Goal: Task Accomplishment & Management: Complete application form

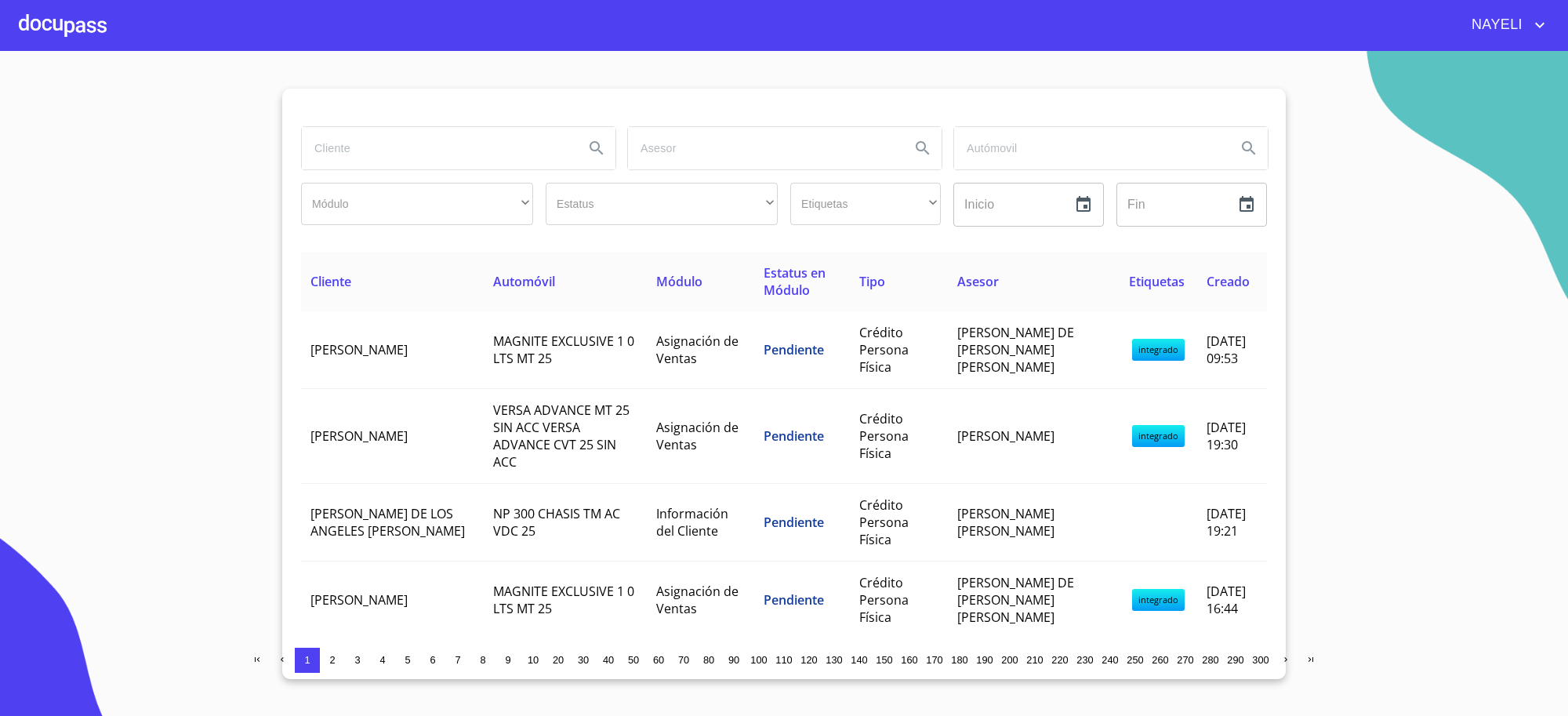
click at [431, 144] on input "search" at bounding box center [437, 148] width 270 height 42
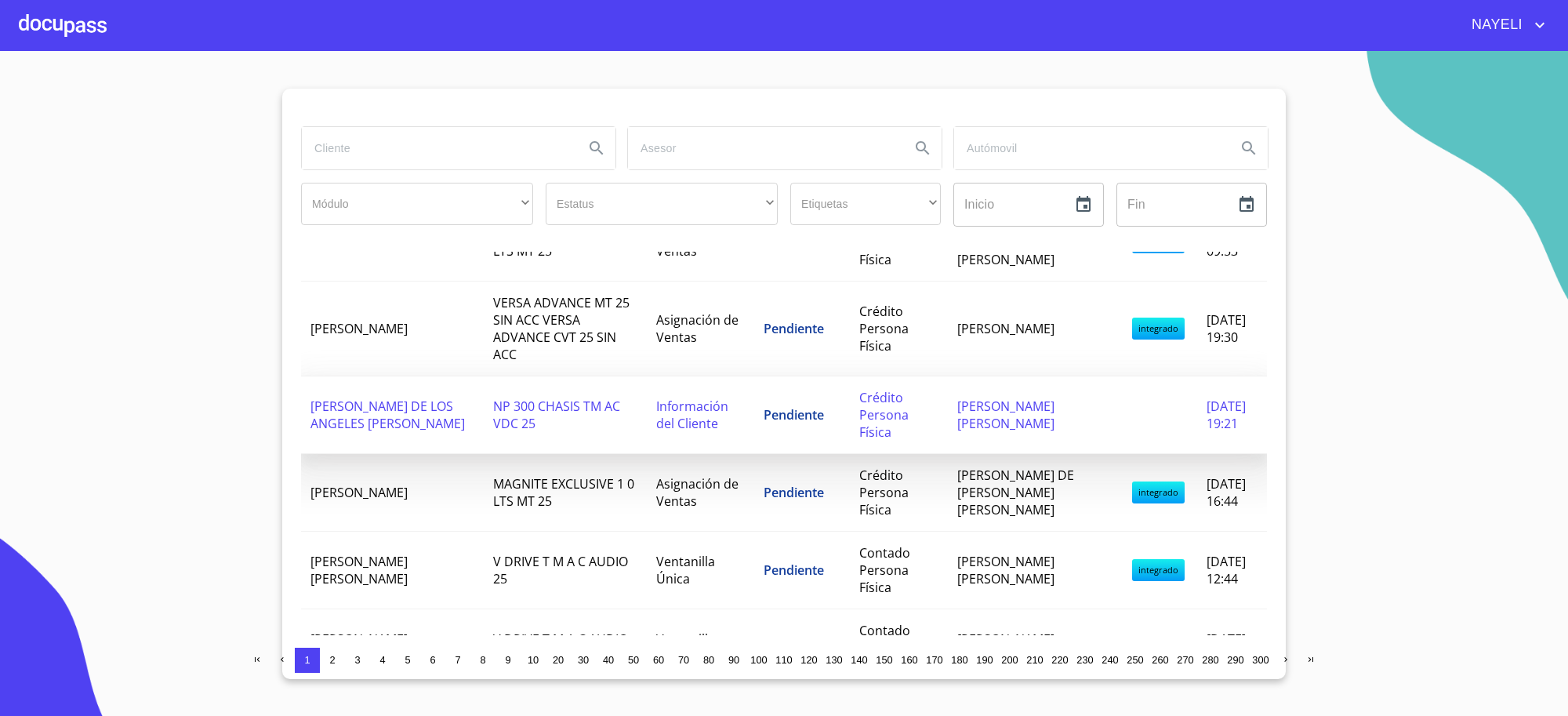
scroll to position [130, 0]
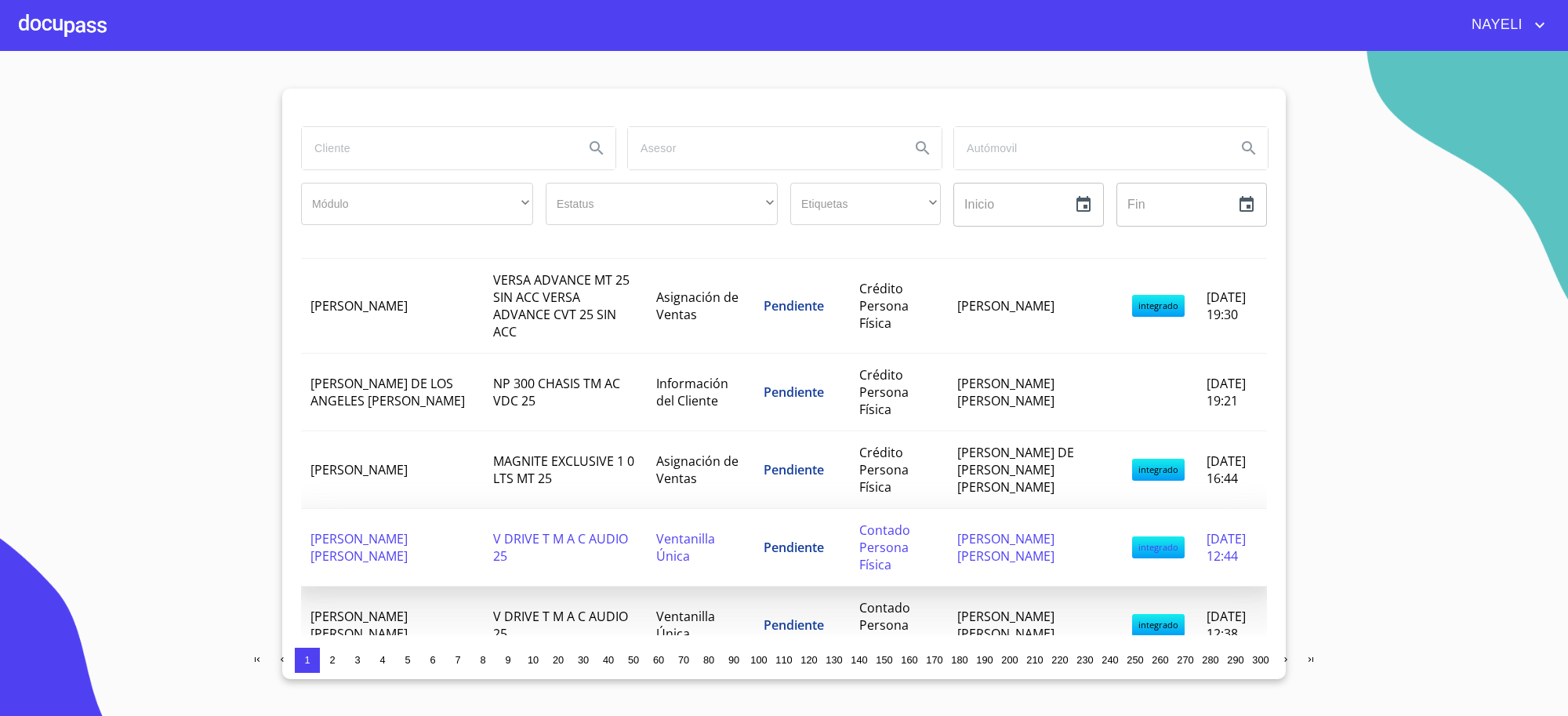
click at [382, 542] on span "[PERSON_NAME] [PERSON_NAME]" at bounding box center [359, 547] width 97 height 34
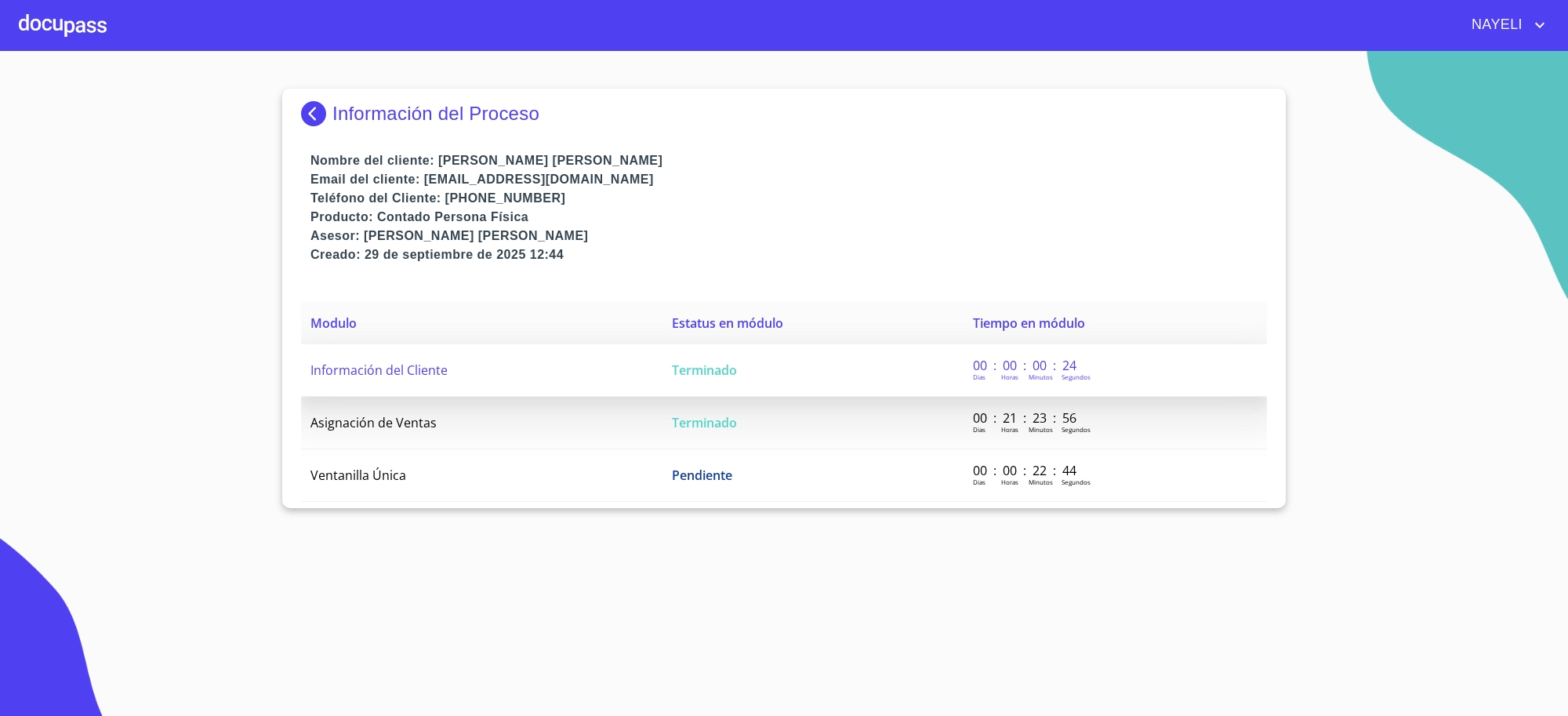
click at [711, 359] on td "Terminado" at bounding box center [813, 370] width 301 height 53
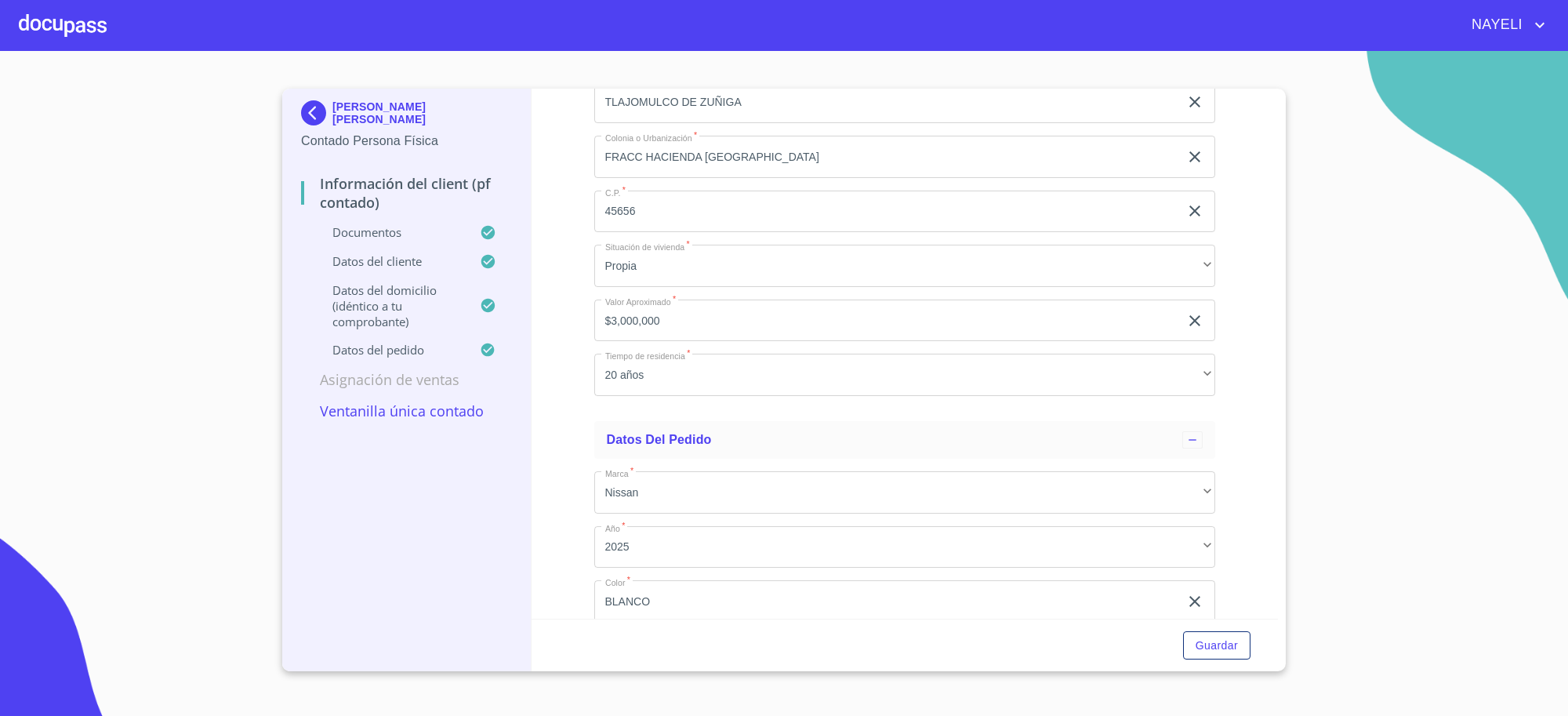
scroll to position [4310, 0]
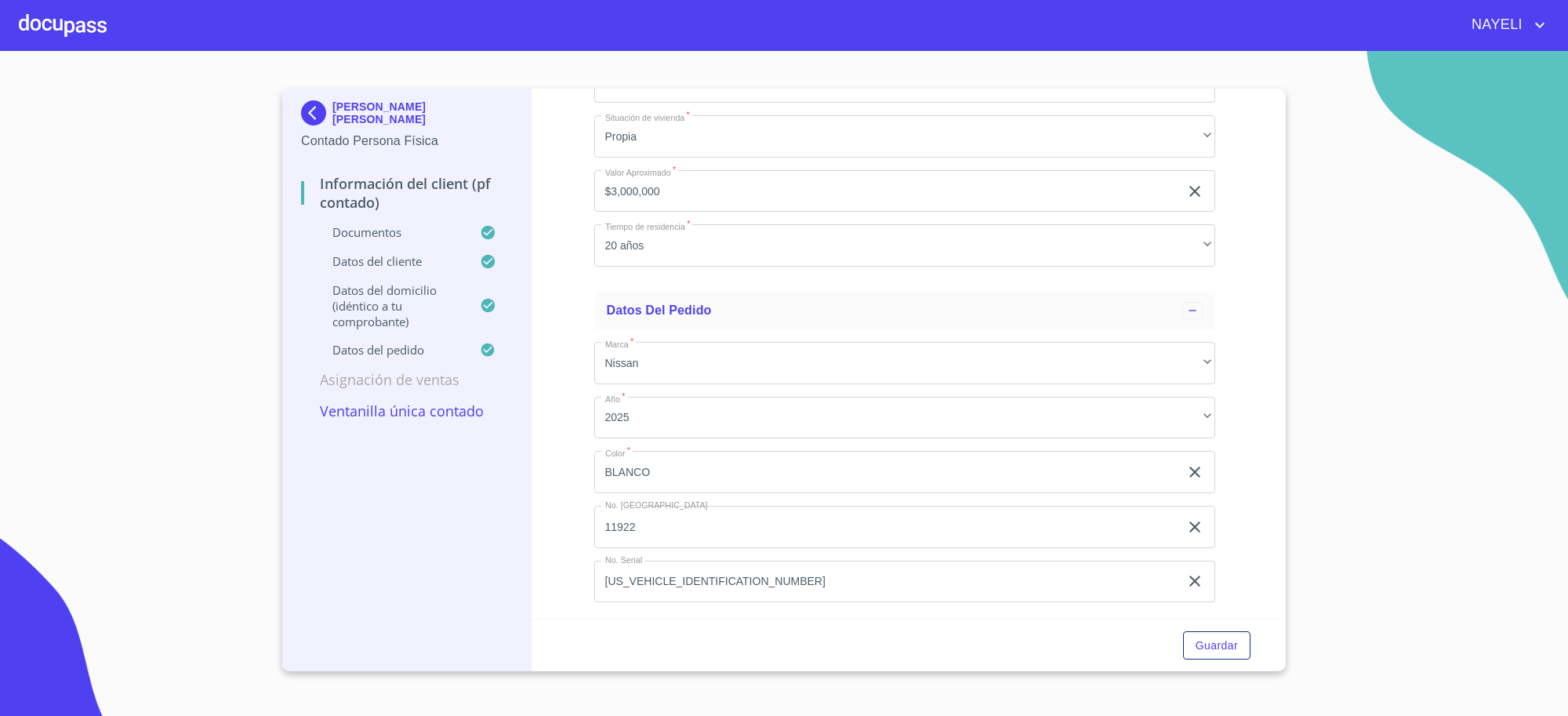
click at [314, 127] on div "[PERSON_NAME] [PERSON_NAME]" at bounding box center [407, 116] width 211 height 32
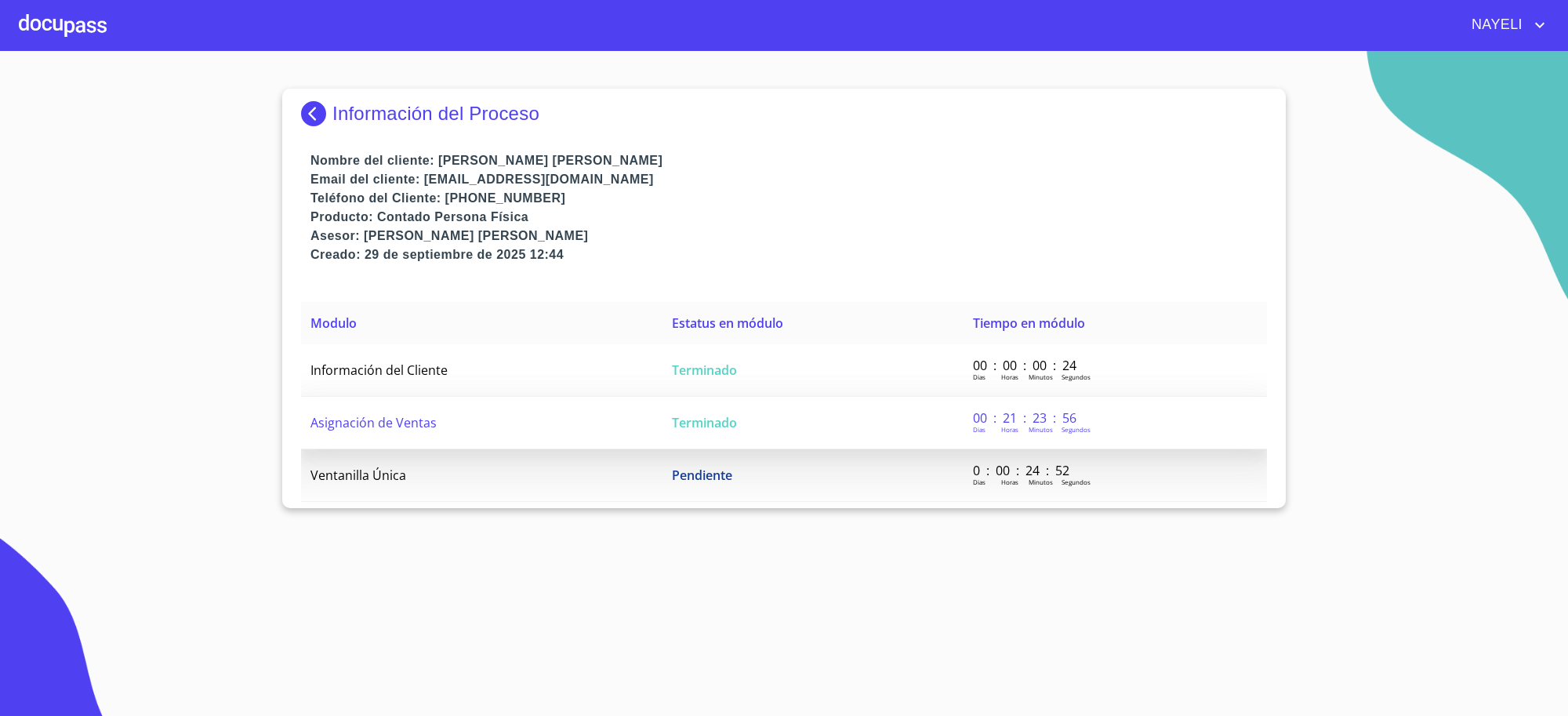
click at [672, 425] on span "Terminado" at bounding box center [705, 422] width 65 height 17
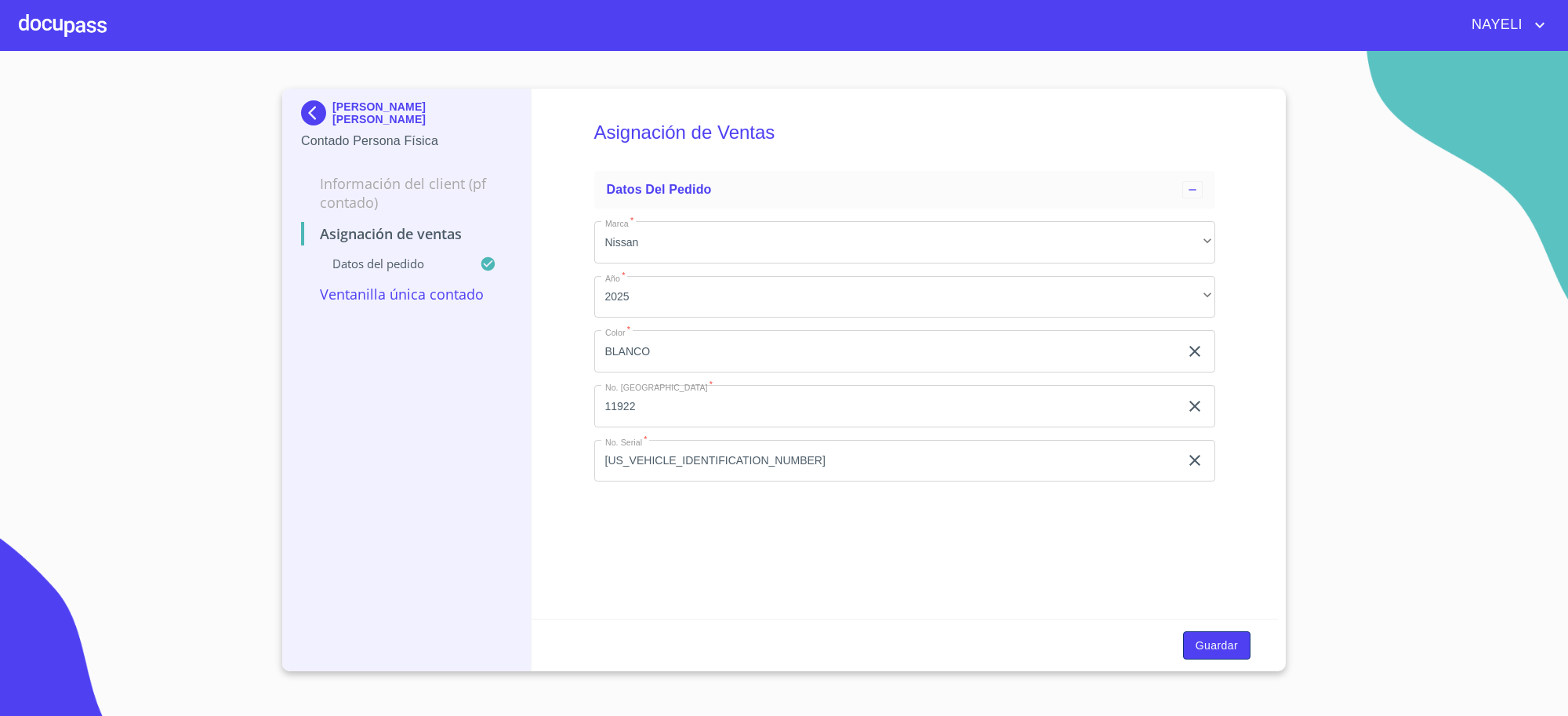
click at [1239, 649] on button "Guardar" at bounding box center [1216, 645] width 67 height 29
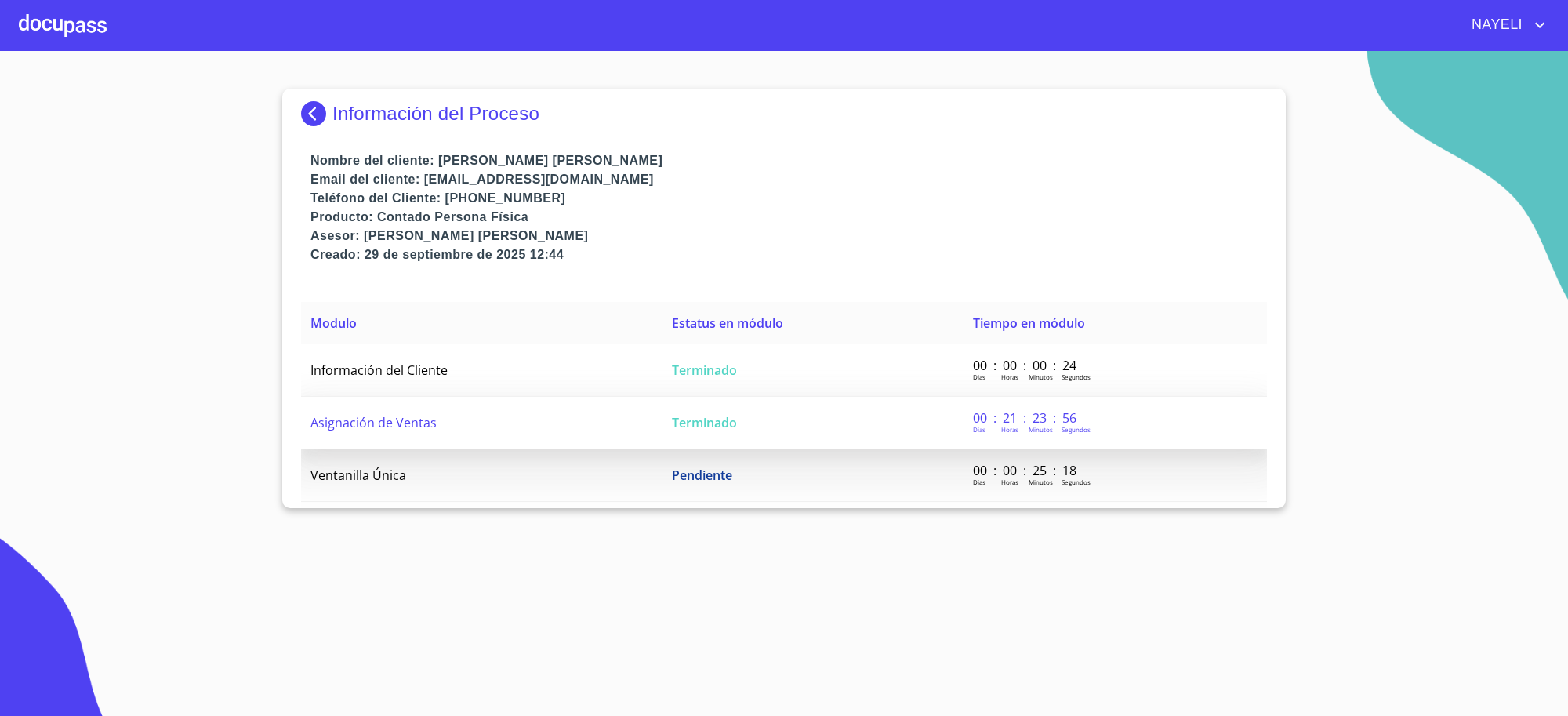
click at [797, 423] on td "Terminado" at bounding box center [813, 423] width 301 height 53
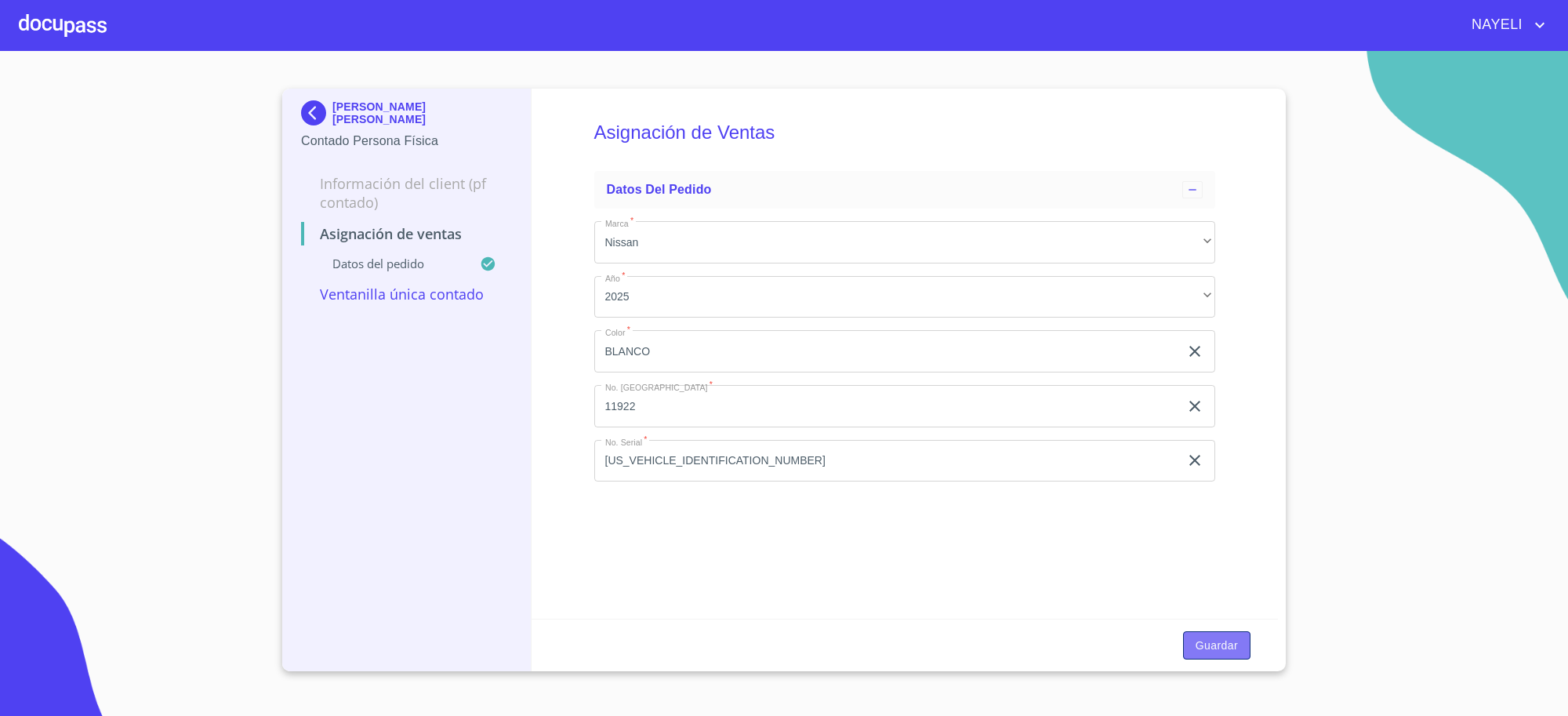
click at [1188, 649] on button "Guardar" at bounding box center [1216, 645] width 67 height 29
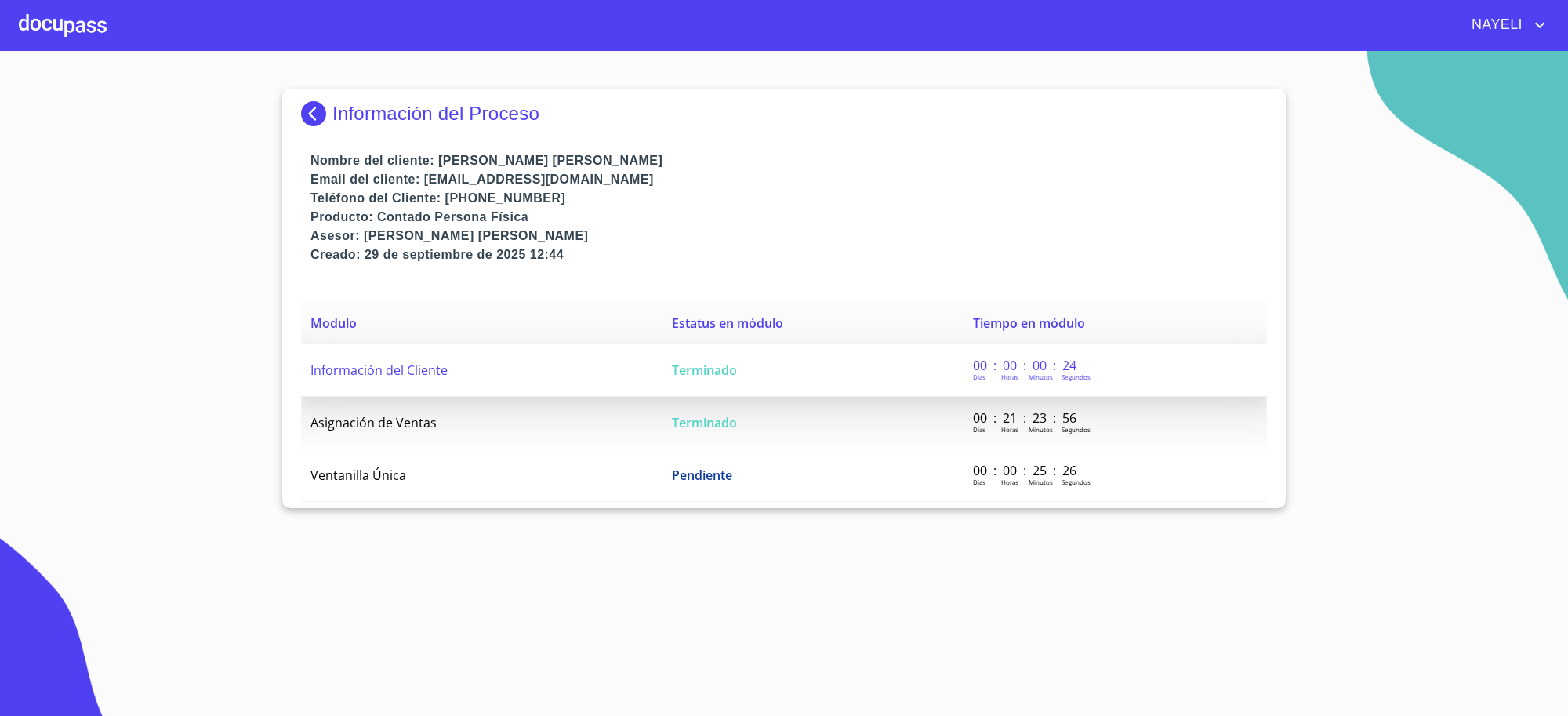
click at [665, 366] on td "Terminado" at bounding box center [813, 370] width 301 height 53
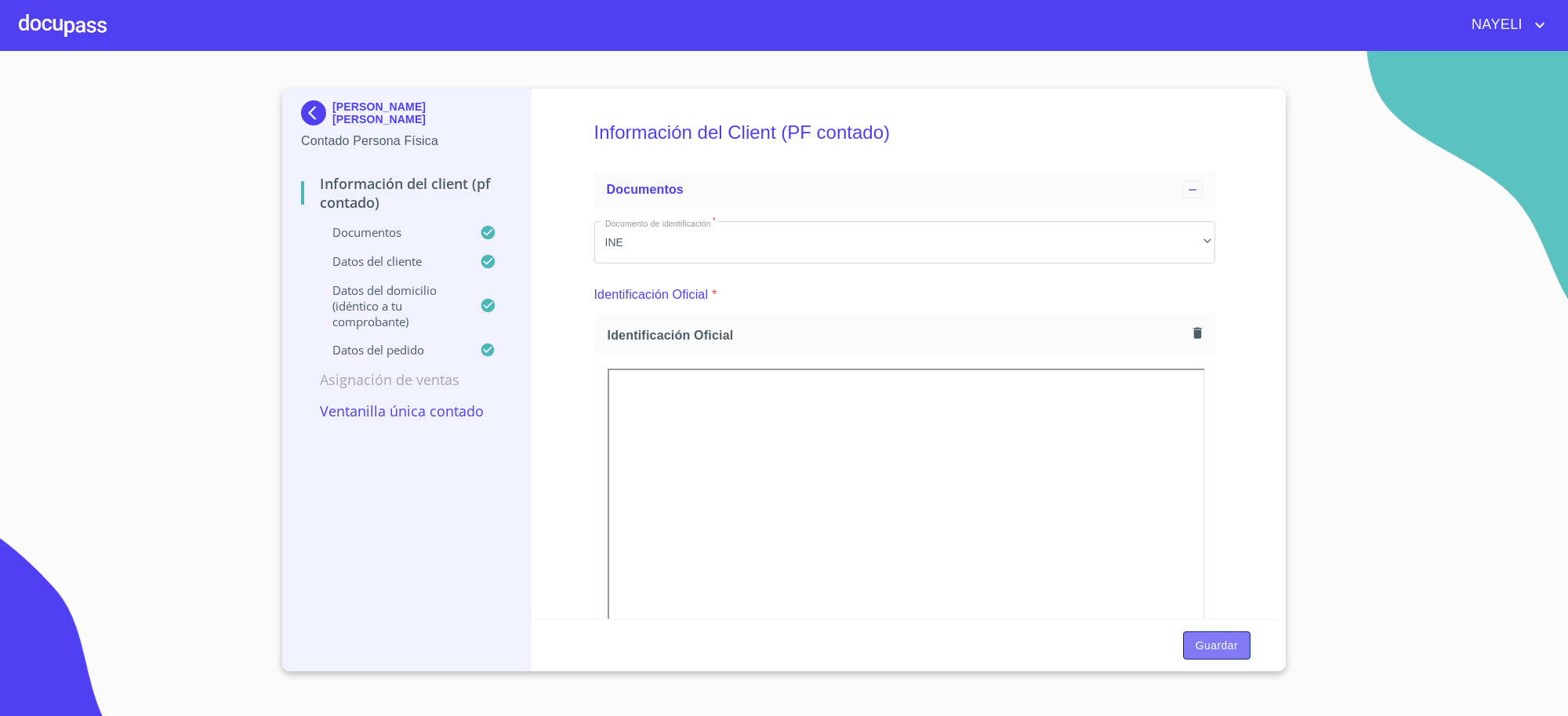
click at [1235, 653] on span "Guardar" at bounding box center [1217, 645] width 42 height 19
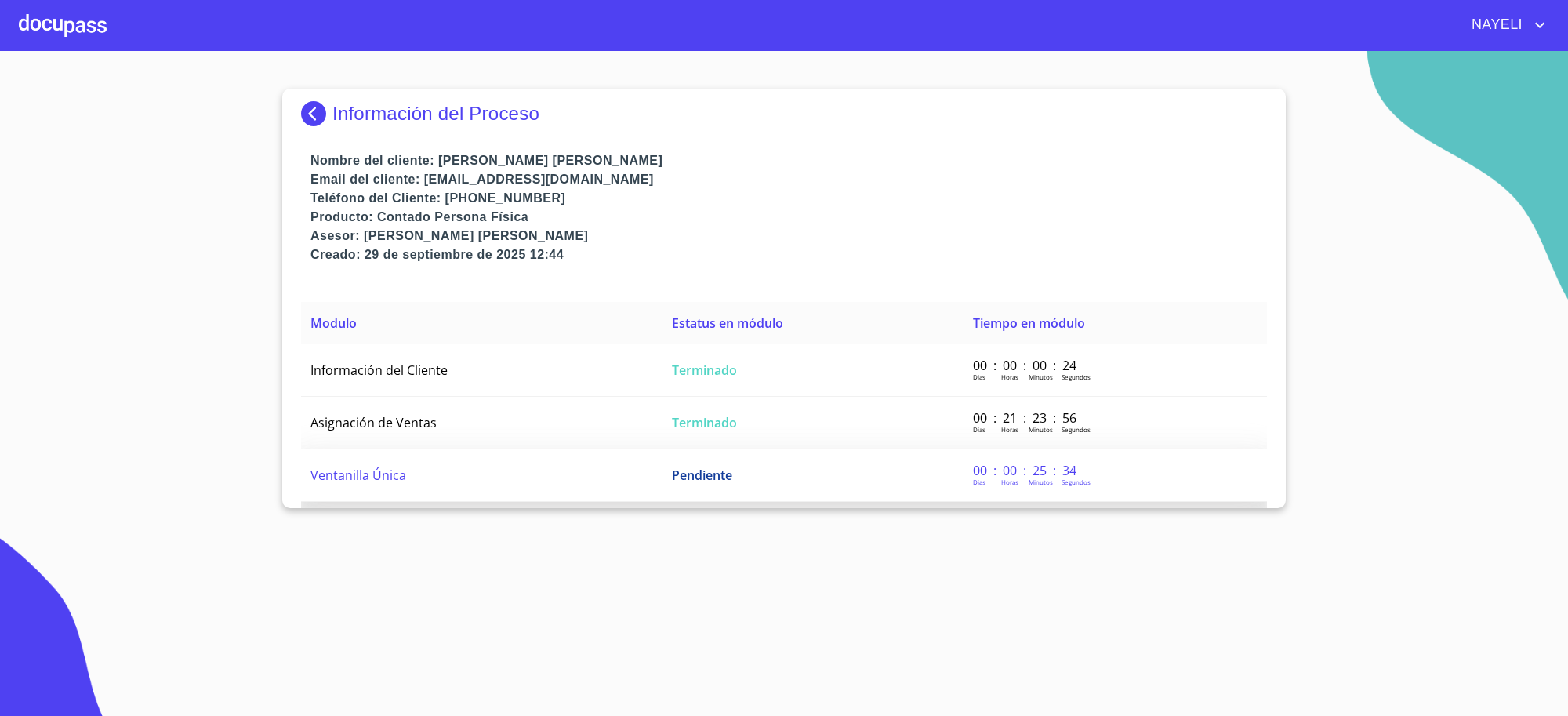
click at [663, 489] on td "Pendiente" at bounding box center [813, 475] width 301 height 53
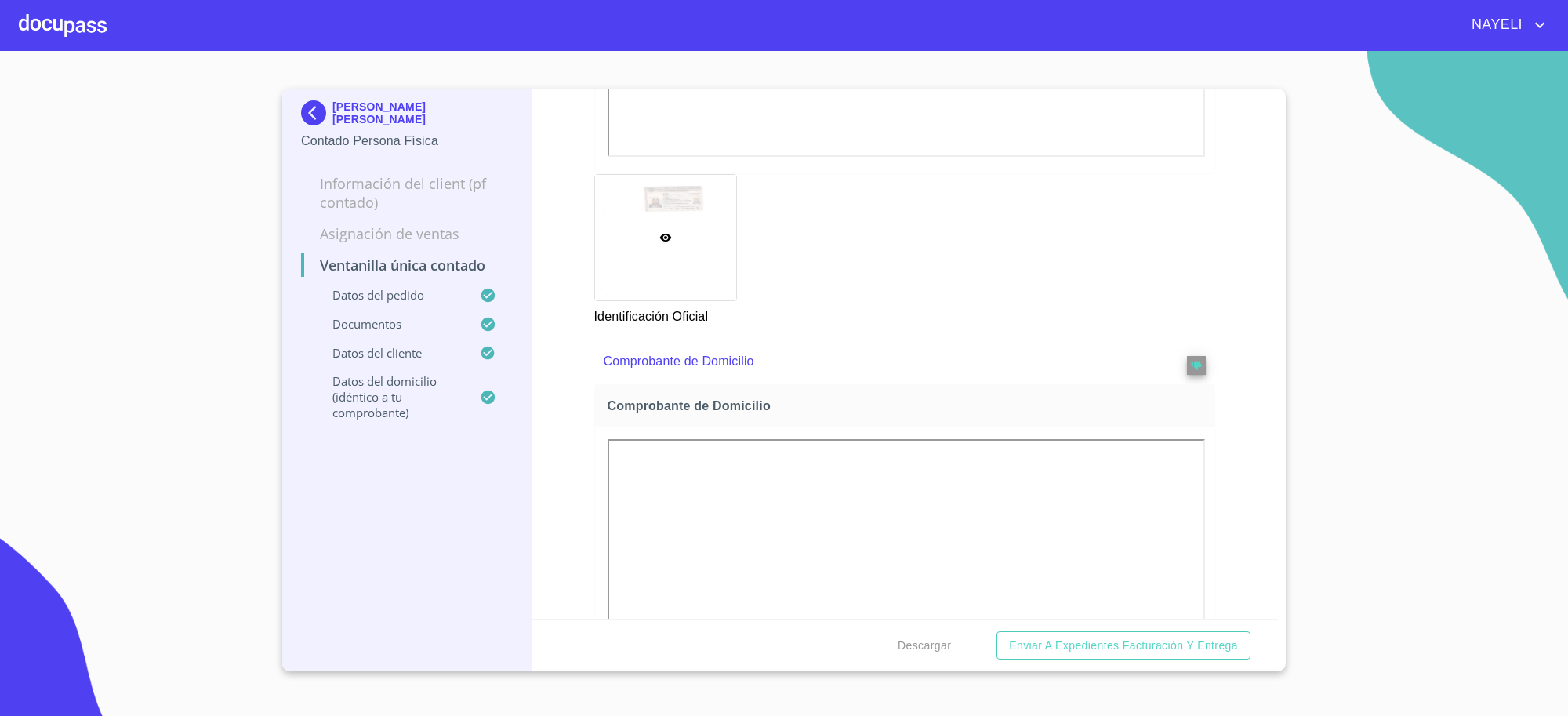
scroll to position [980, 0]
click at [1187, 367] on button "reject" at bounding box center [1196, 362] width 19 height 19
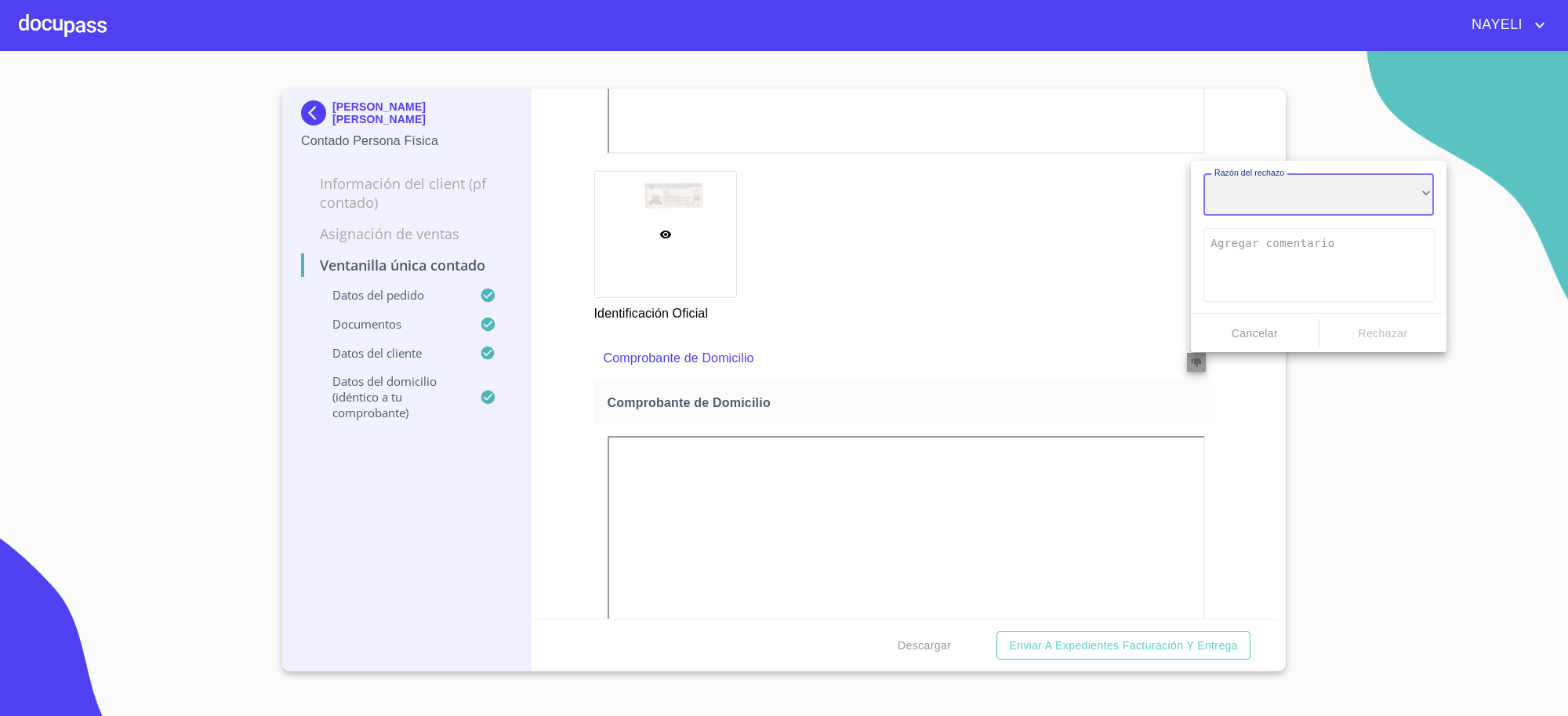
click at [1328, 198] on div "​" at bounding box center [1319, 194] width 231 height 42
click at [1333, 249] on li "Documento equivocado" at bounding box center [1319, 252] width 231 height 28
type textarea "Favor de enviar de nuevo documento correcto según lo requiere el campo, puede s…"
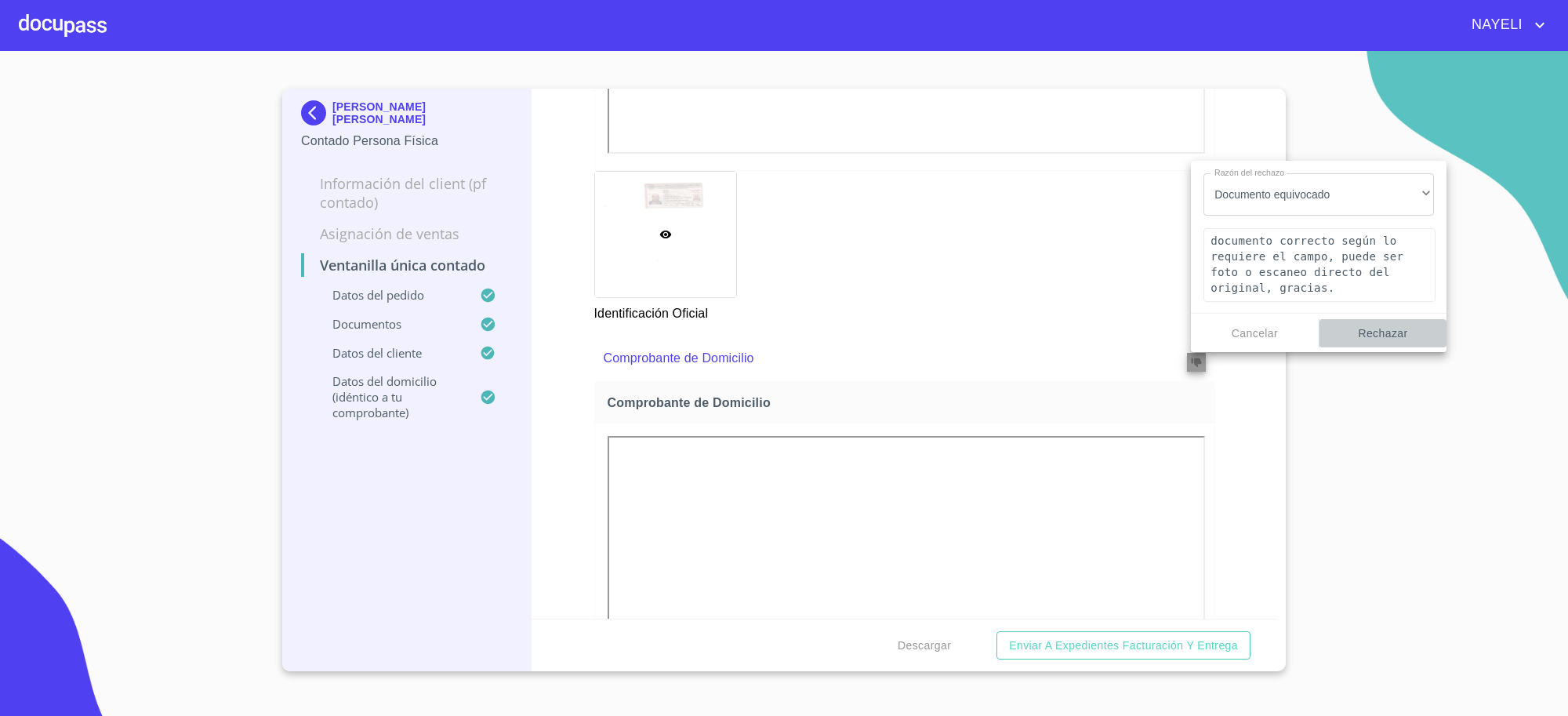
click at [1405, 326] on span "Rechazar" at bounding box center [1384, 334] width 115 height 19
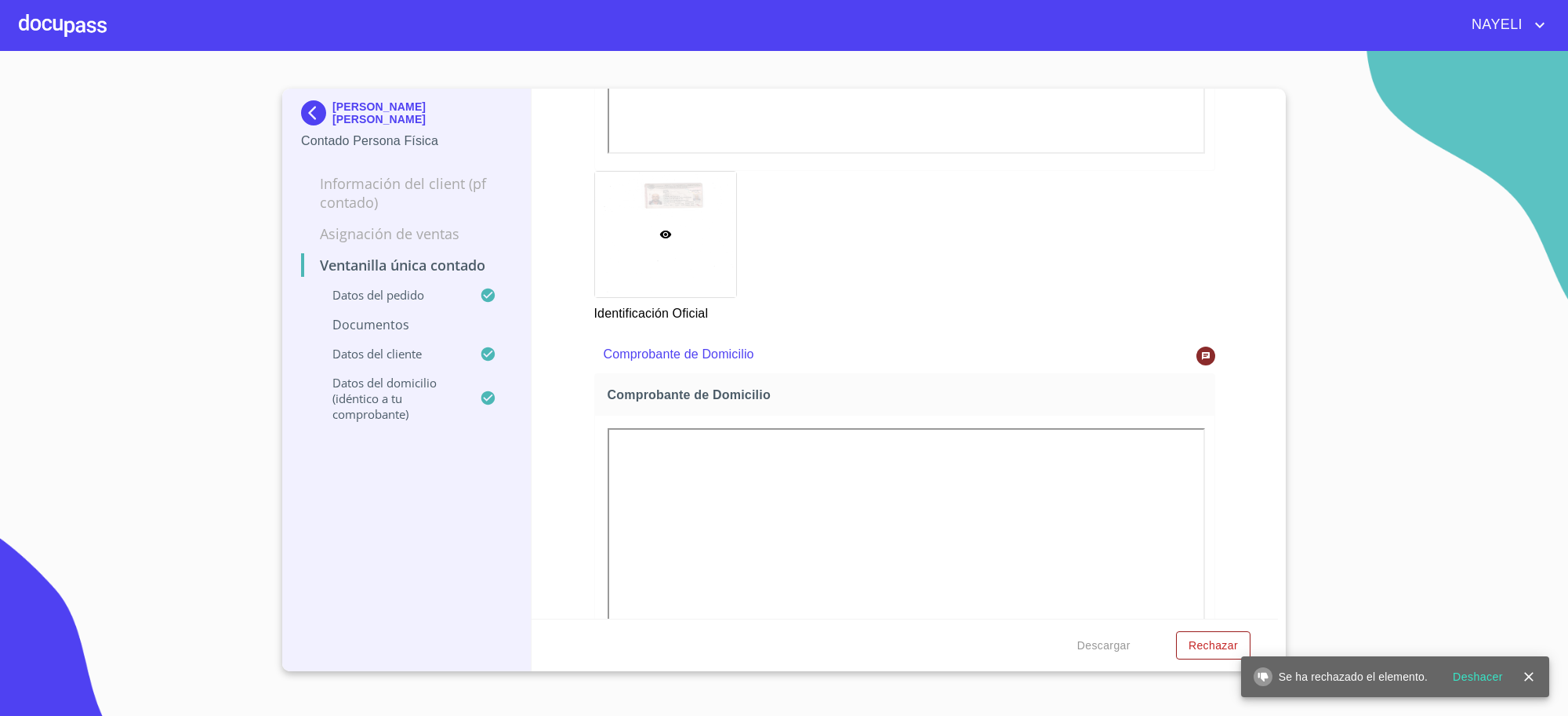
click at [324, 114] on img at bounding box center [317, 113] width 32 height 25
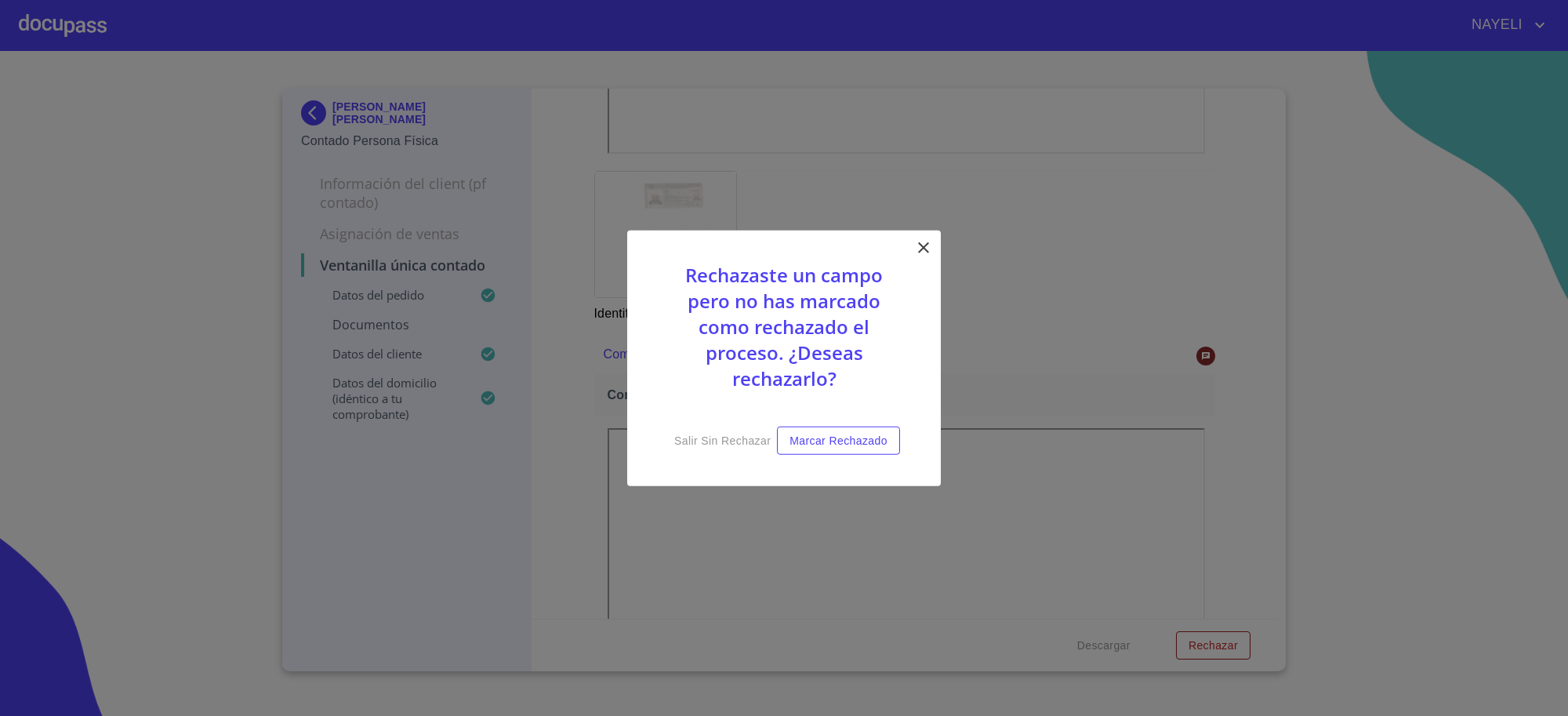
click at [931, 247] on icon at bounding box center [923, 247] width 19 height 19
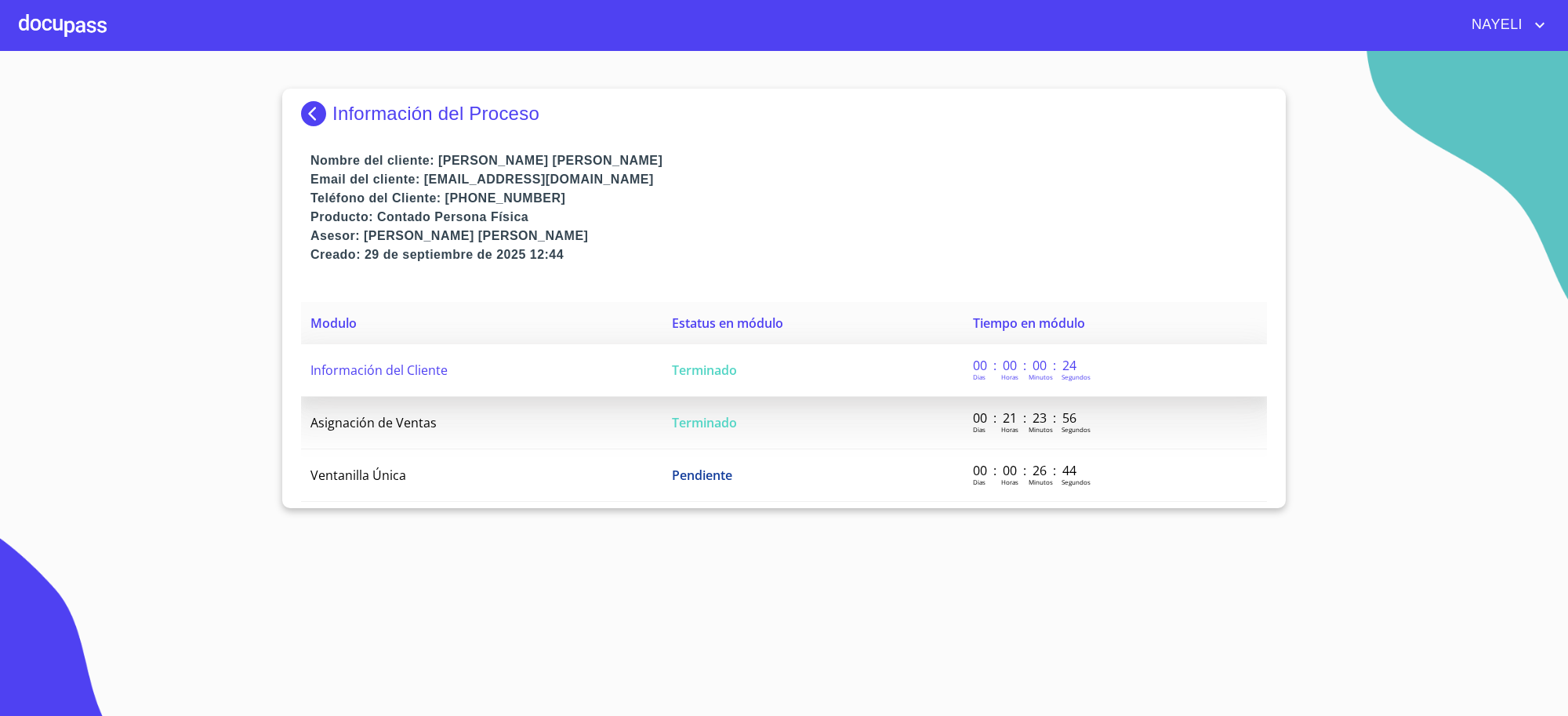
click at [598, 347] on td "Información del Cliente" at bounding box center [482, 370] width 361 height 53
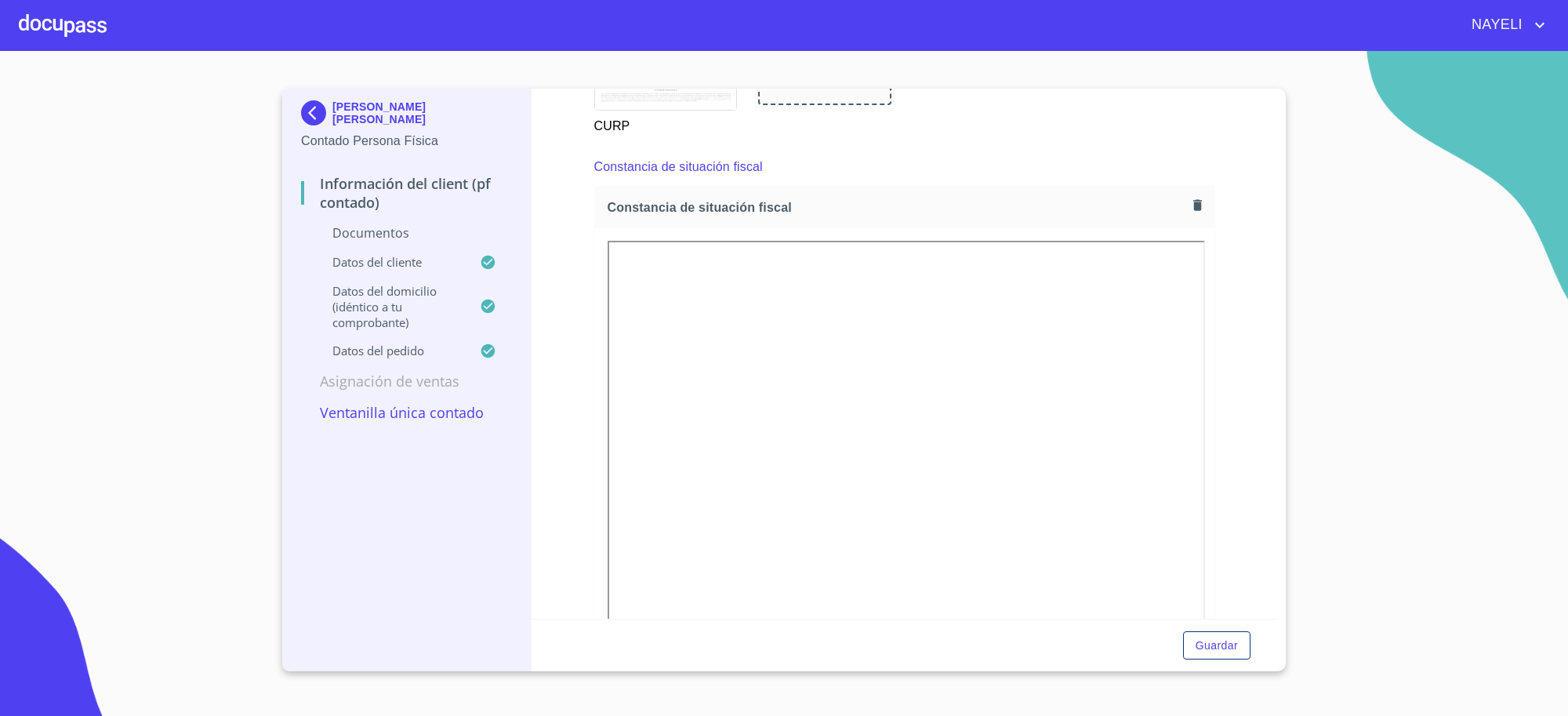
scroll to position [2090, 0]
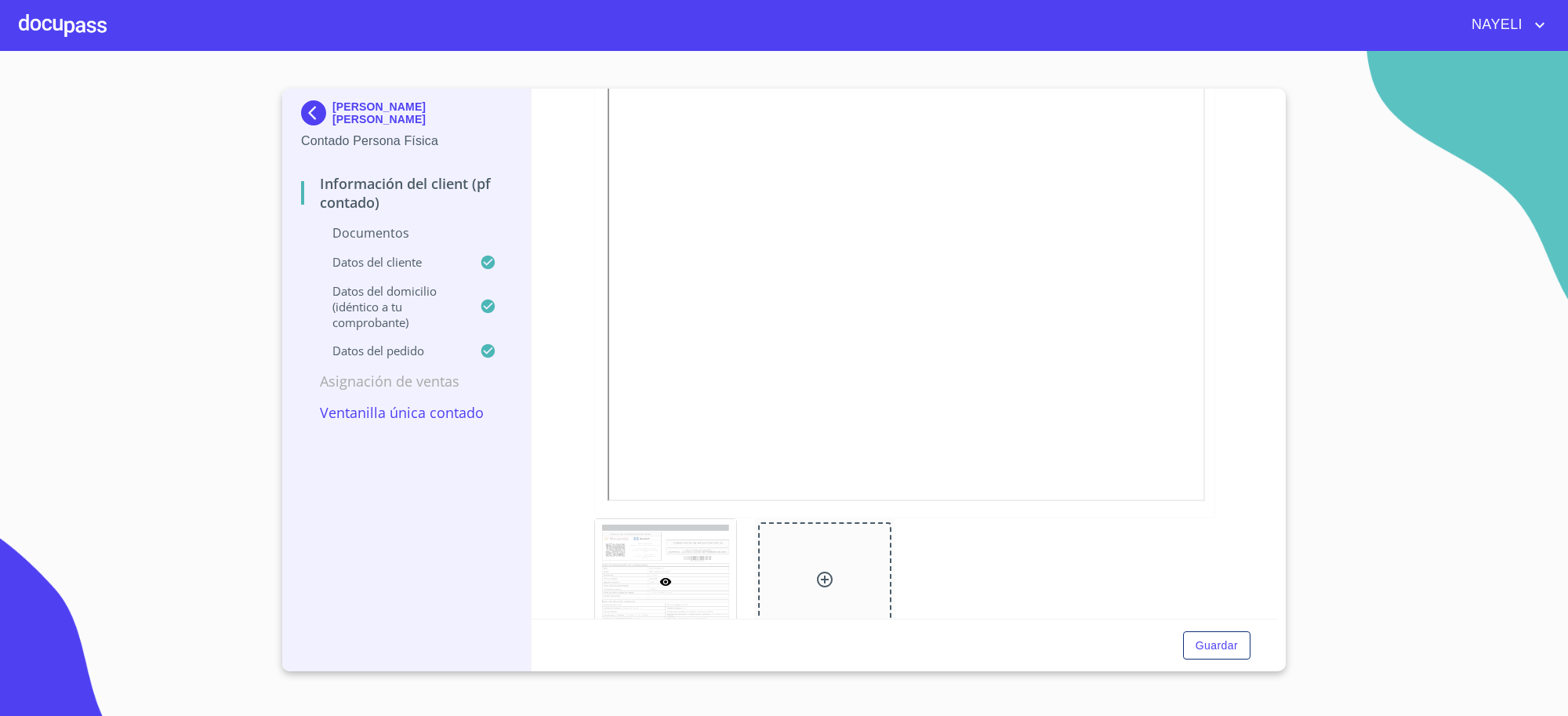
click at [323, 114] on img at bounding box center [317, 113] width 32 height 25
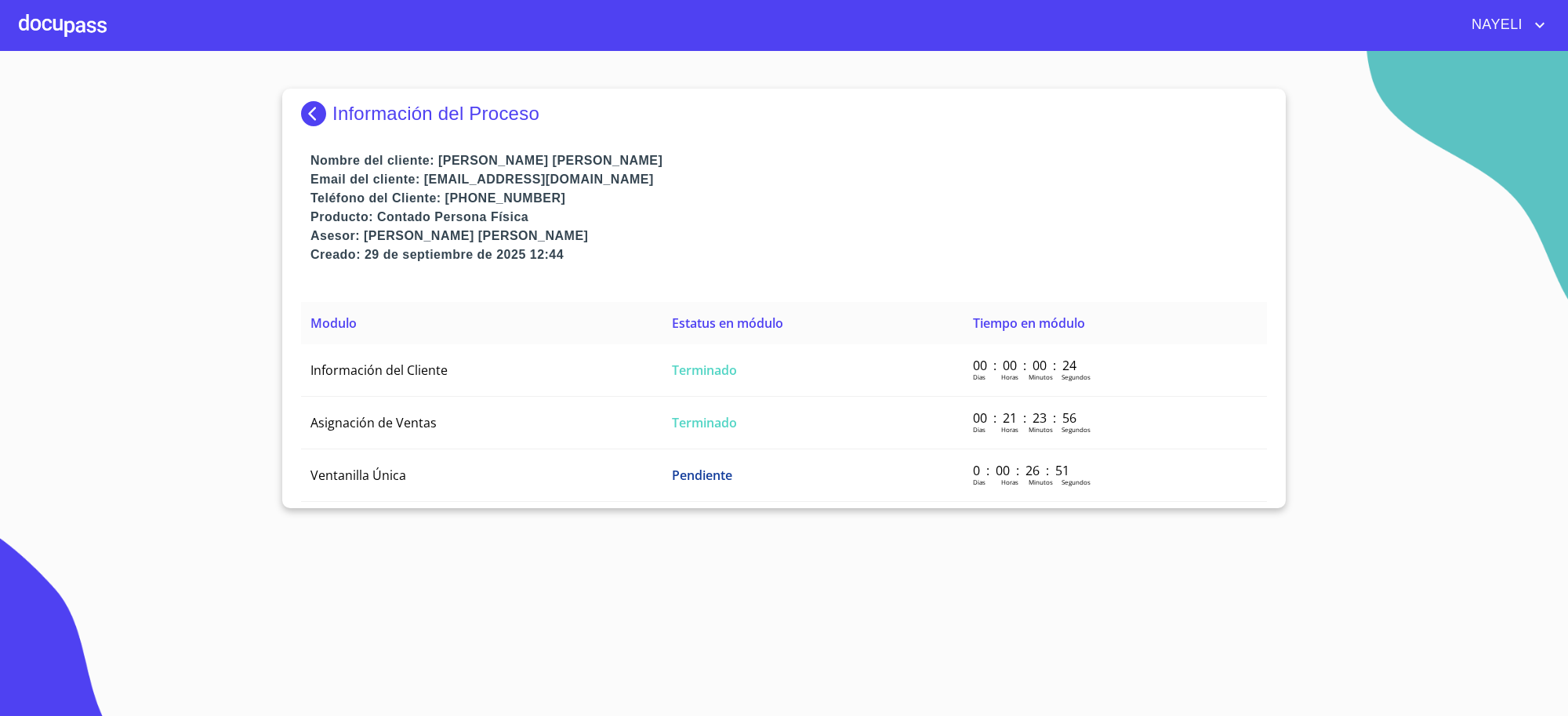
click at [339, 111] on p "Información del Proceso" at bounding box center [435, 114] width 207 height 22
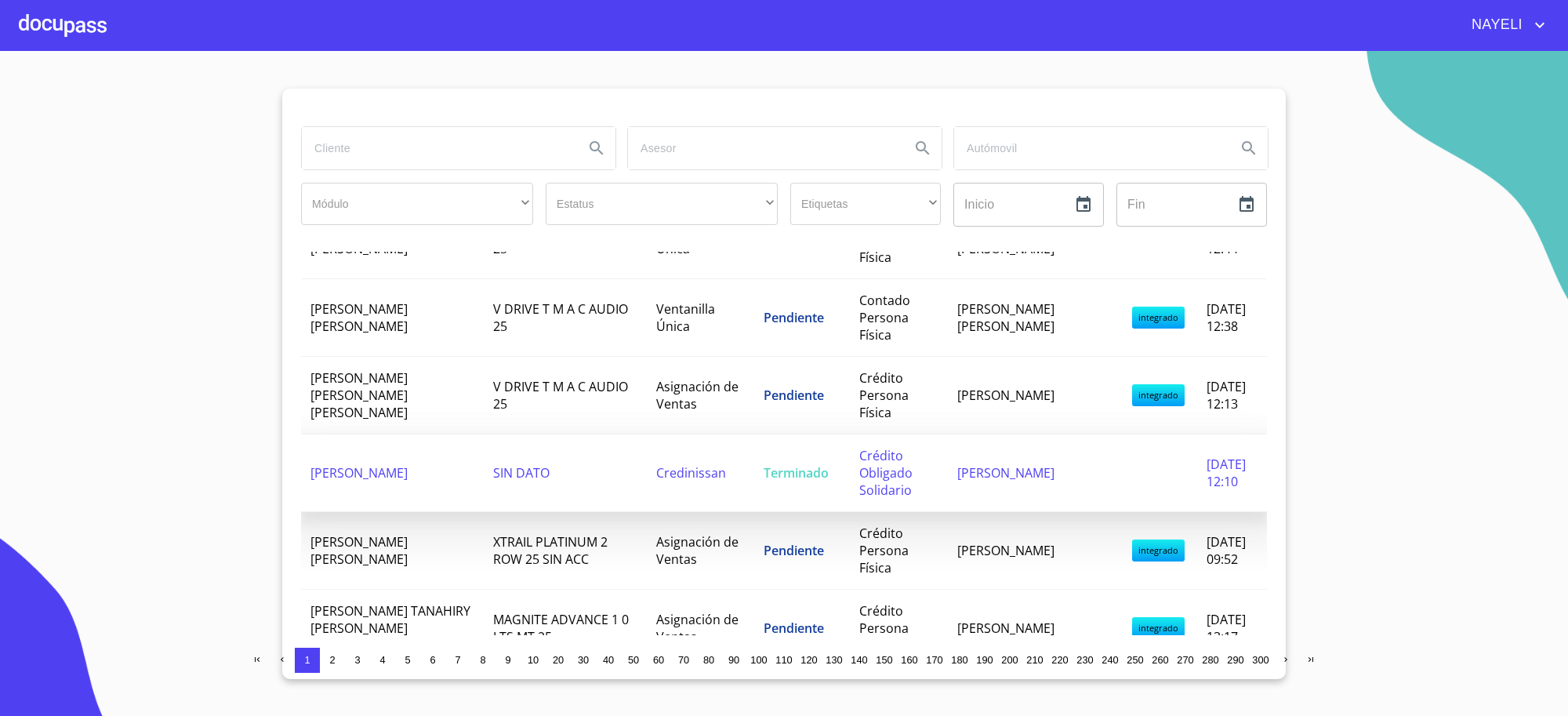
scroll to position [457, 0]
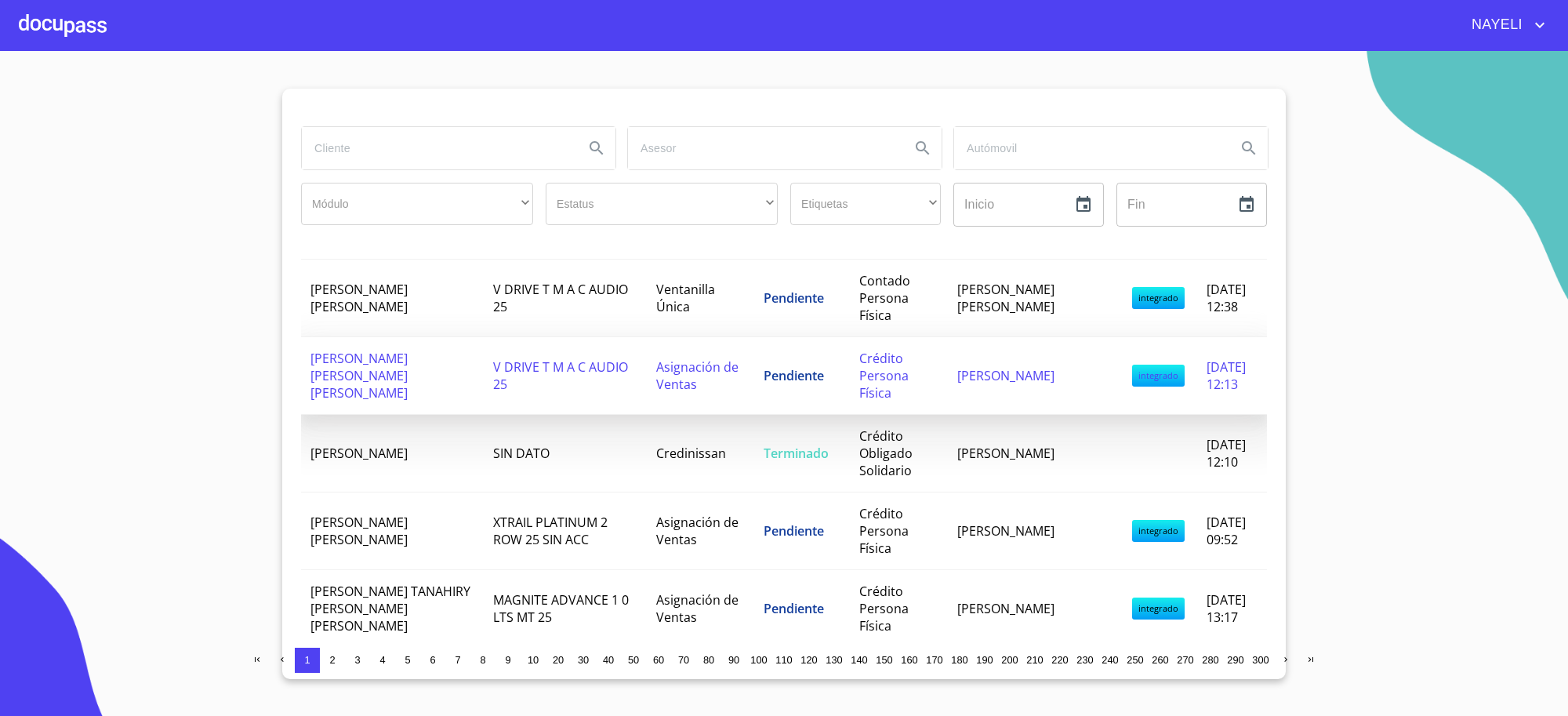
click at [445, 358] on td "[PERSON_NAME] [PERSON_NAME] [PERSON_NAME]" at bounding box center [392, 376] width 183 height 78
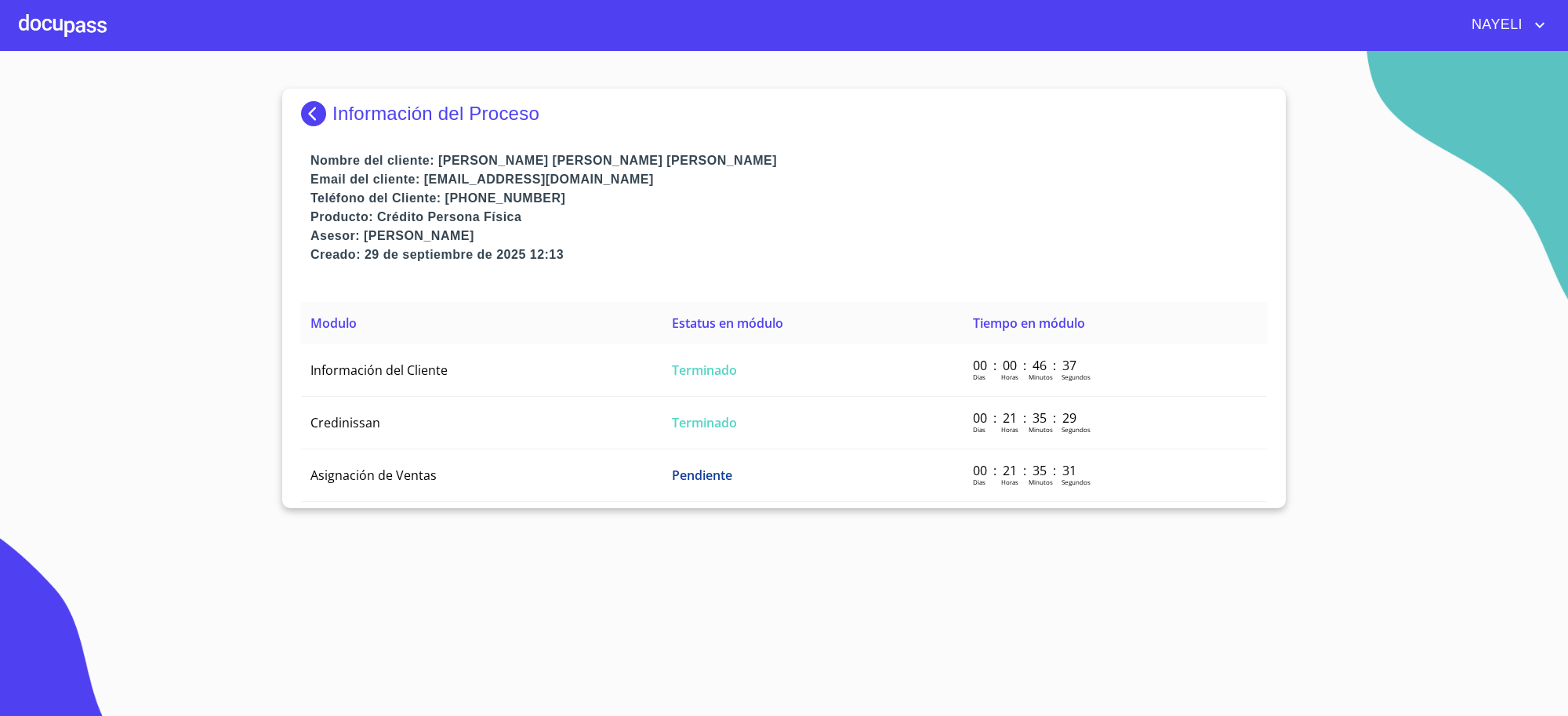
click at [447, 358] on td "Información del Cliente" at bounding box center [482, 370] width 361 height 53
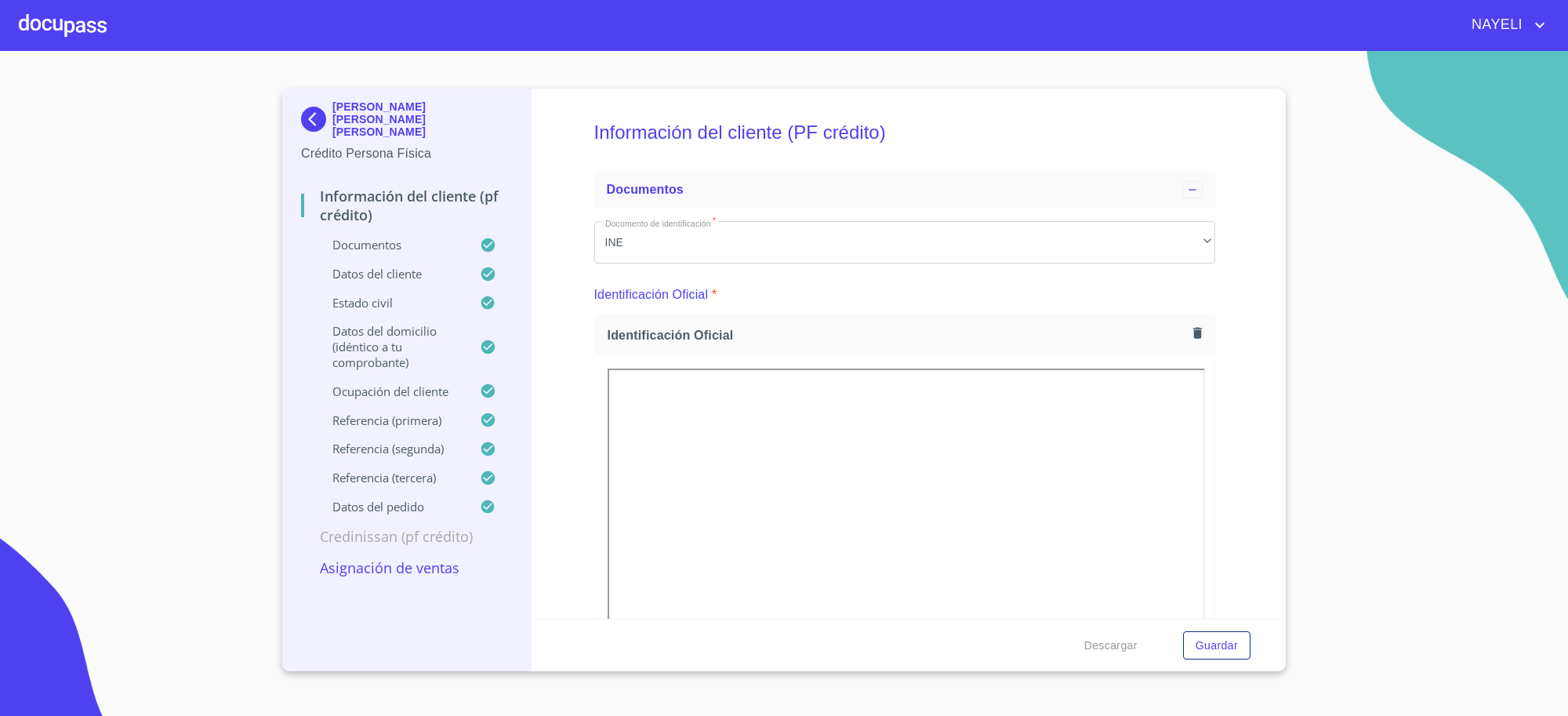
click at [310, 106] on img at bounding box center [317, 119] width 32 height 25
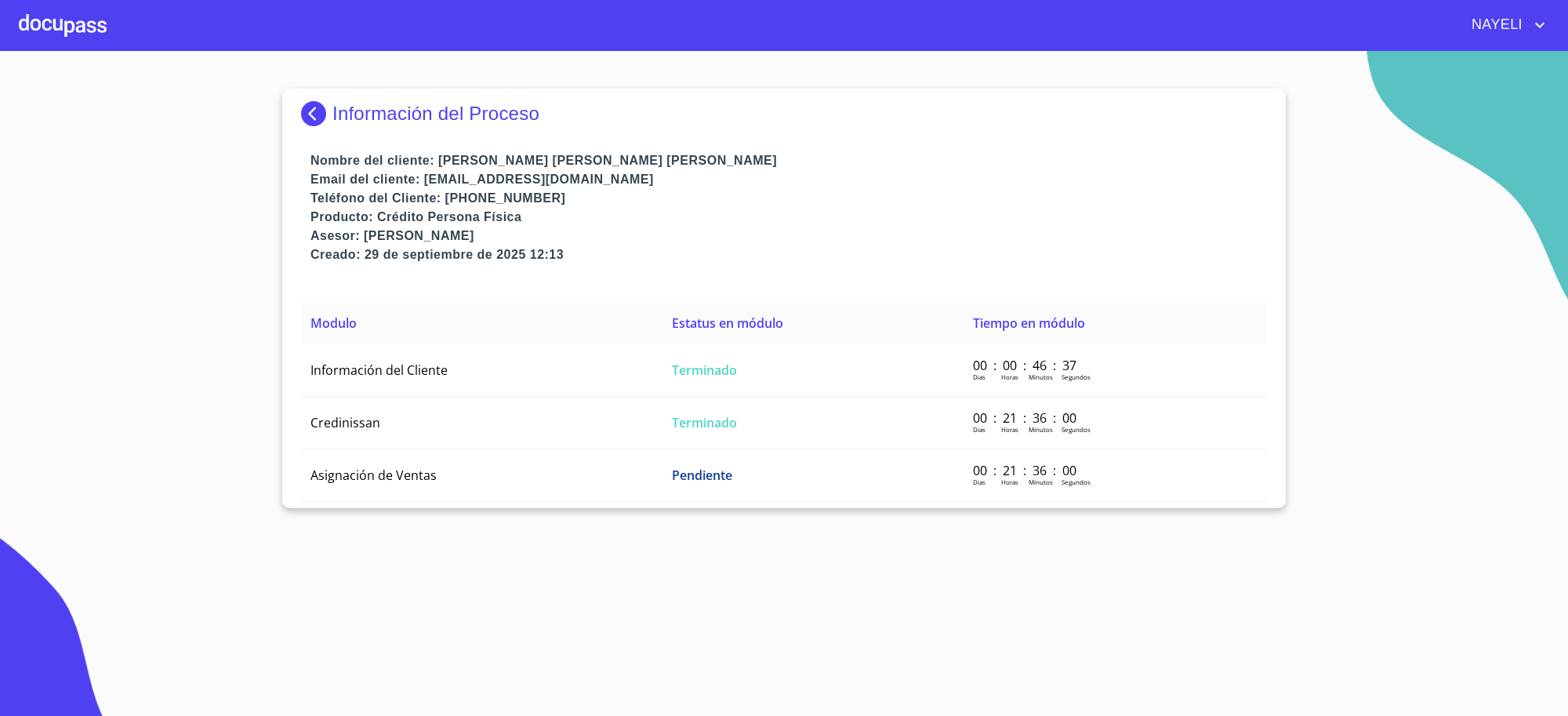
click at [305, 102] on img at bounding box center [317, 114] width 32 height 25
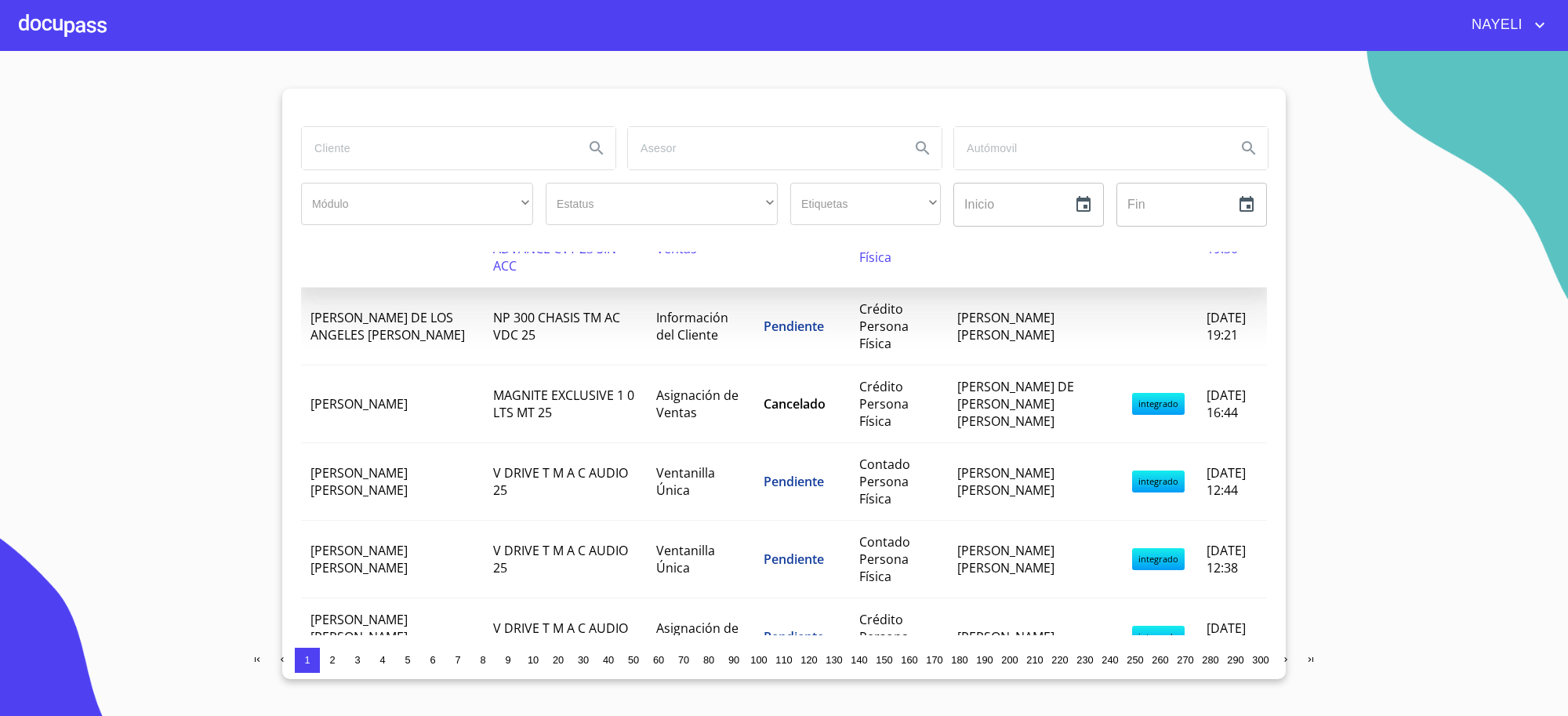
scroll to position [261, 0]
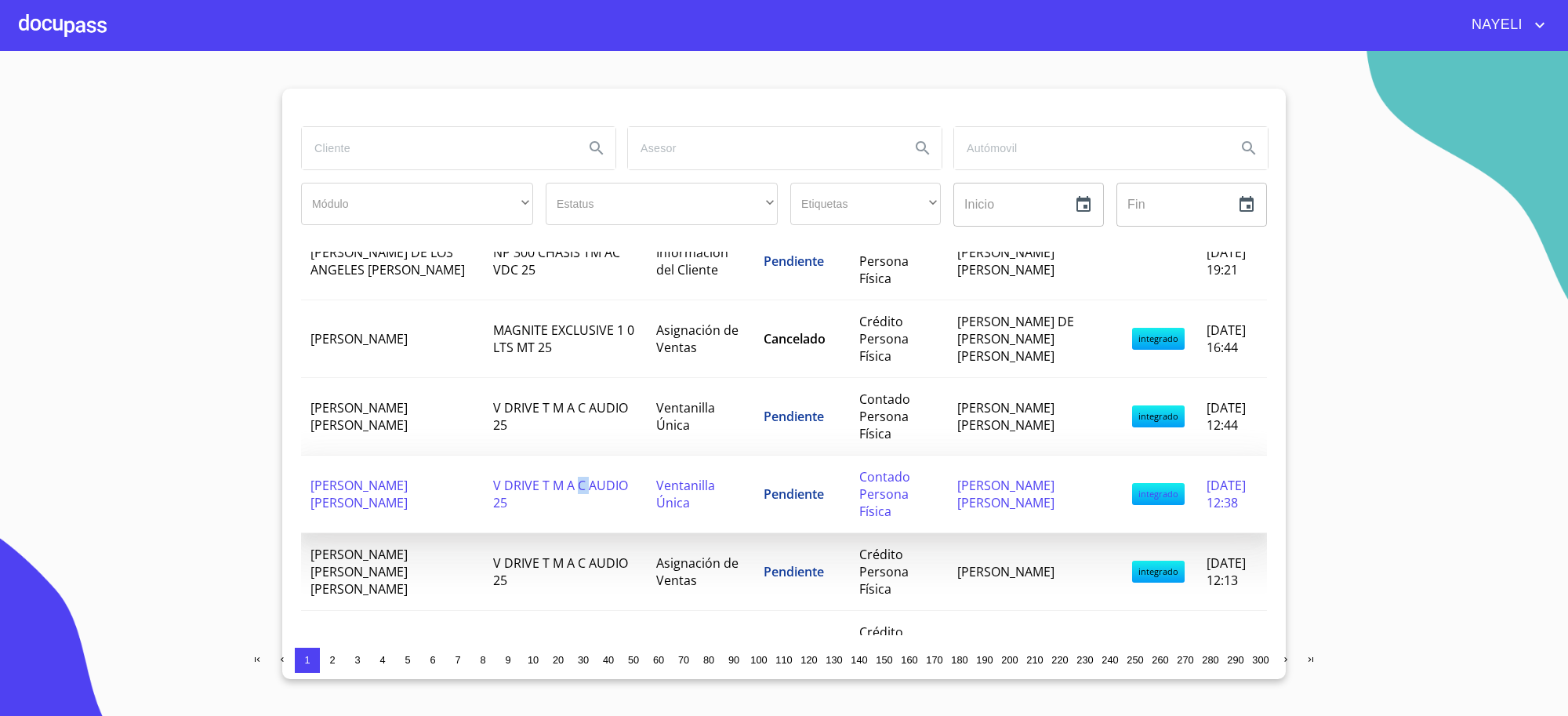
drag, startPoint x: 551, startPoint y: 467, endPoint x: 559, endPoint y: 461, distance: 10.0
click at [559, 461] on td "V DRIVE T M A C AUDIO 25" at bounding box center [565, 494] width 163 height 78
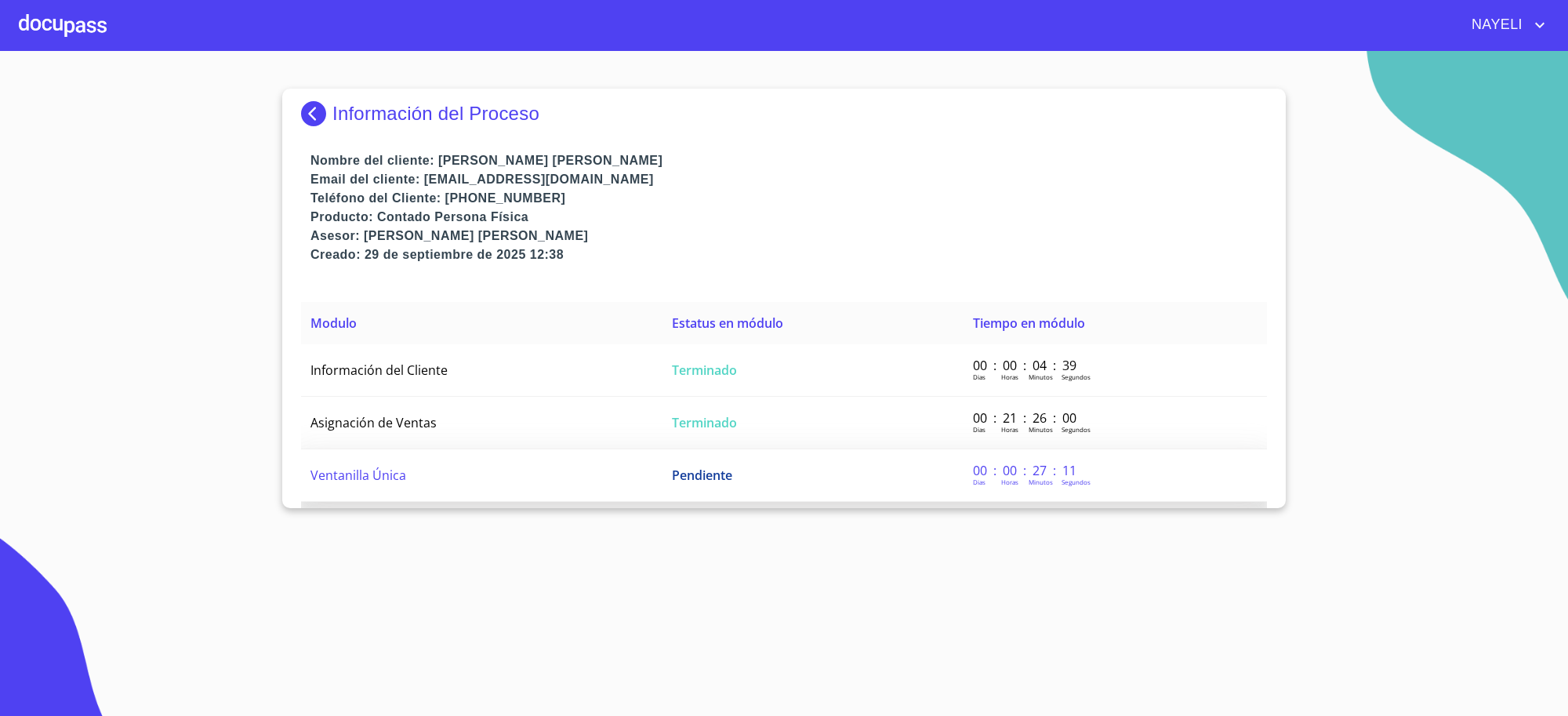
click at [637, 457] on td "Ventanilla Única" at bounding box center [482, 475] width 361 height 53
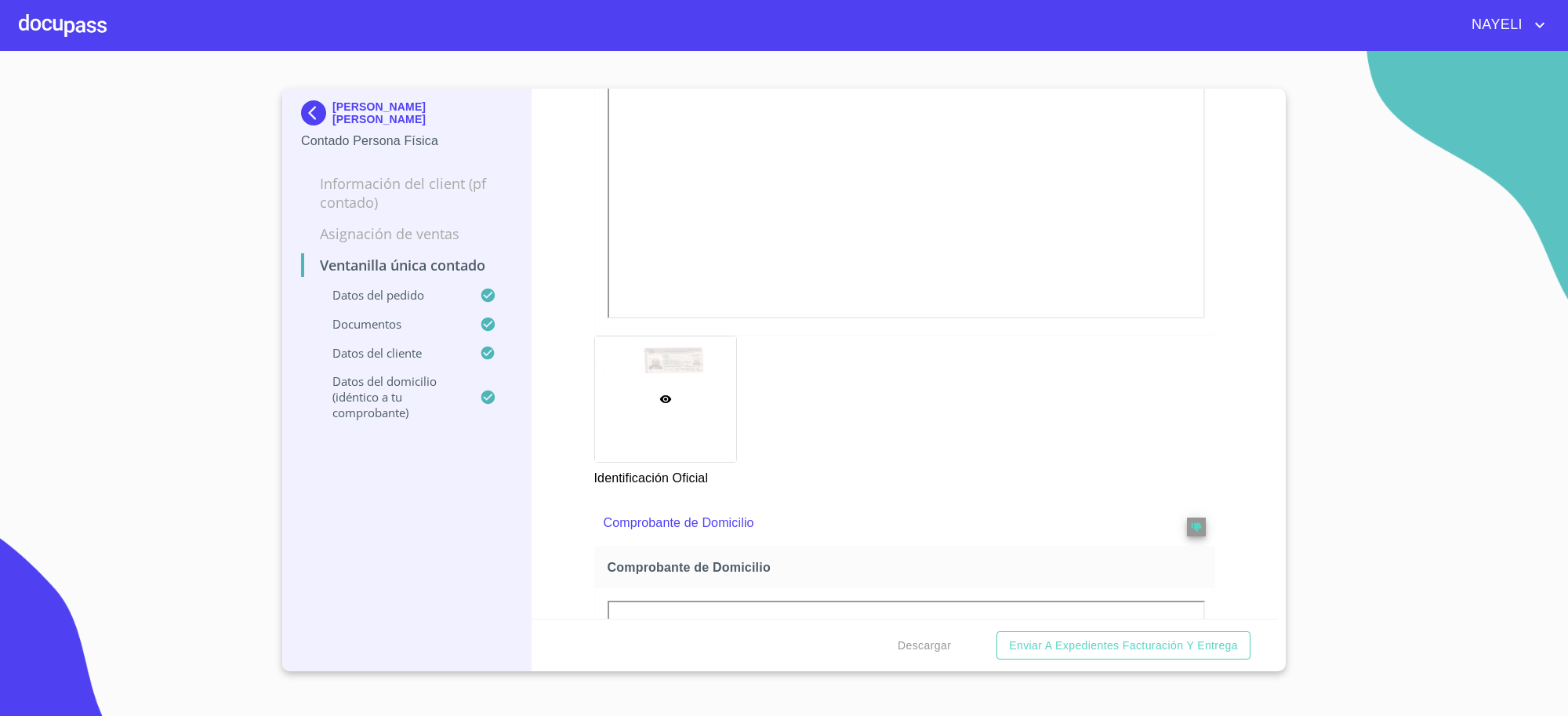
scroll to position [980, 0]
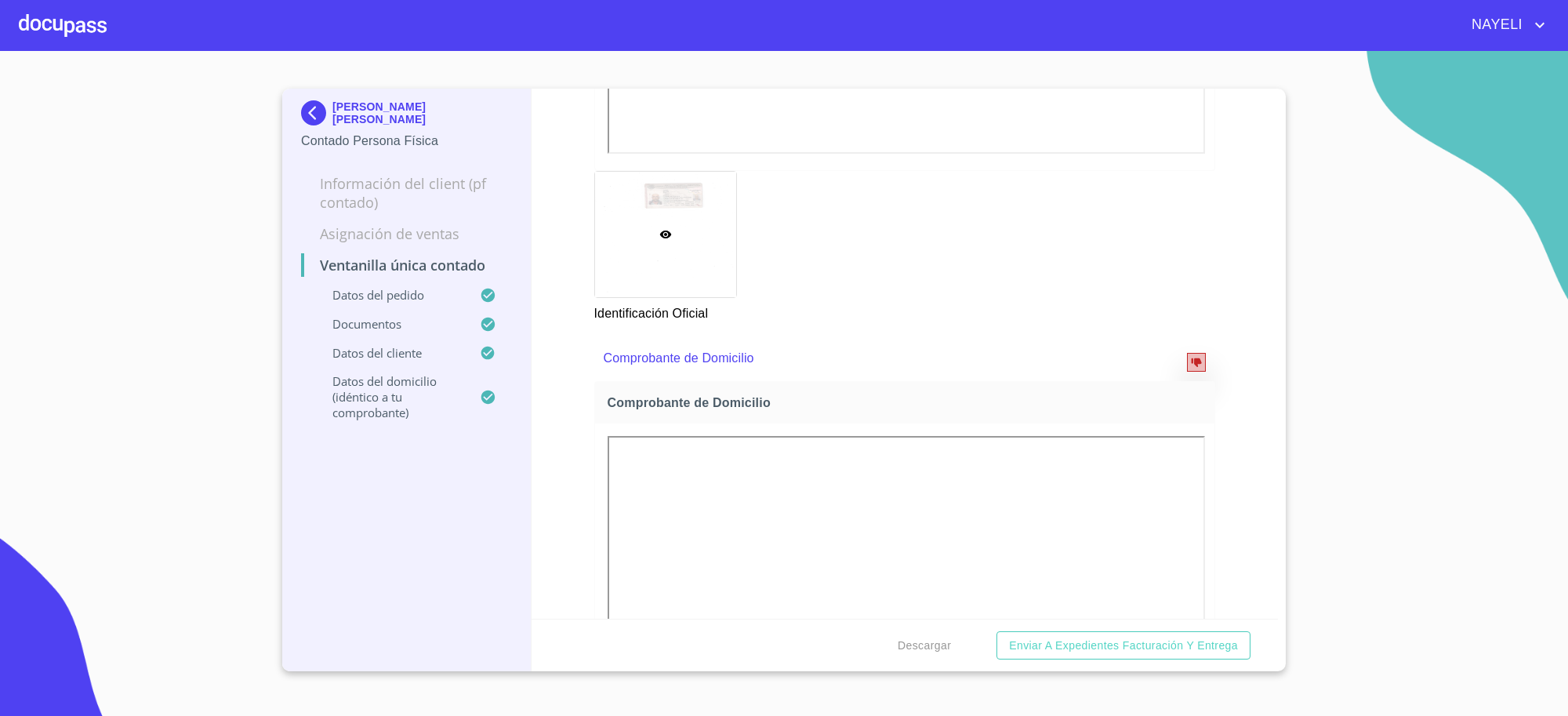
click at [1191, 358] on icon "reject" at bounding box center [1197, 362] width 11 height 11
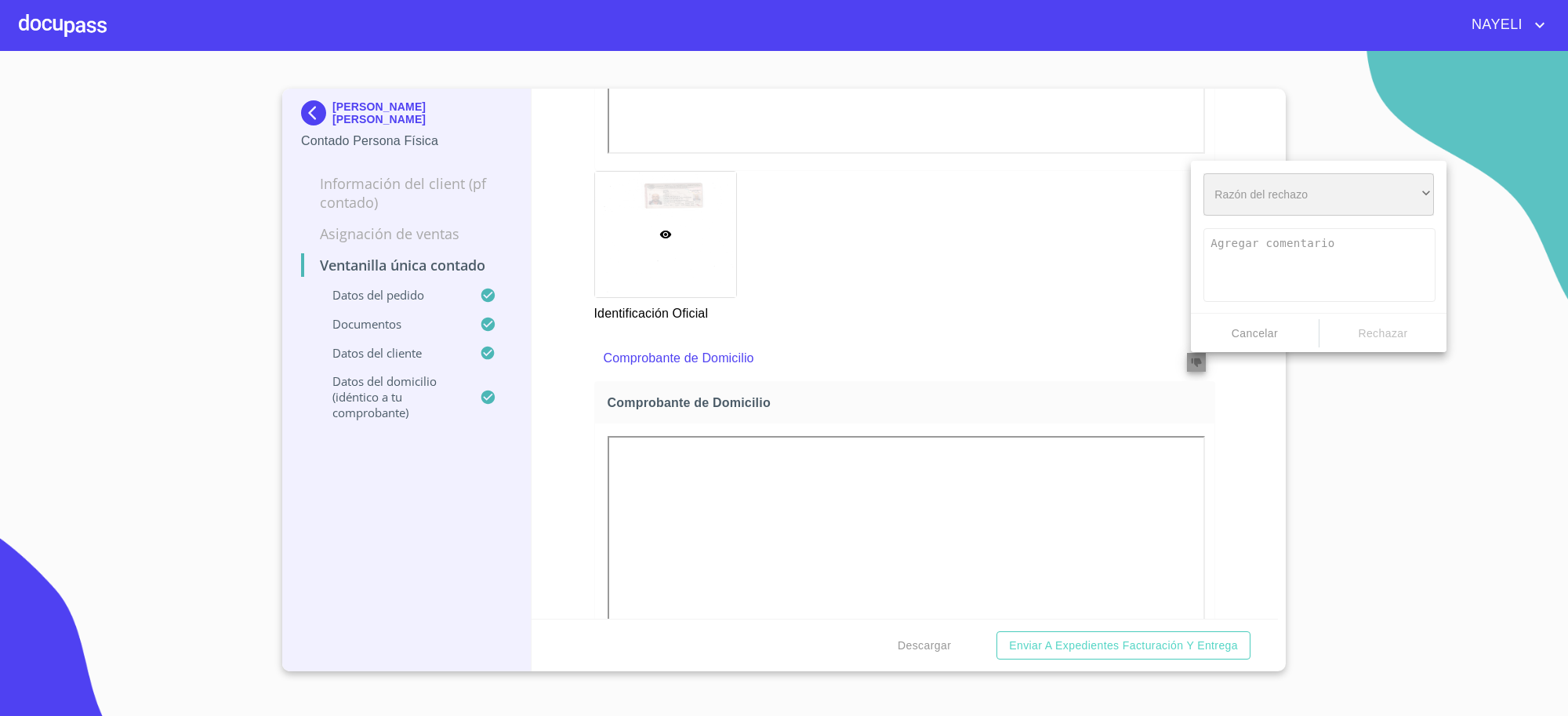
click at [1279, 214] on div "​" at bounding box center [1319, 194] width 231 height 42
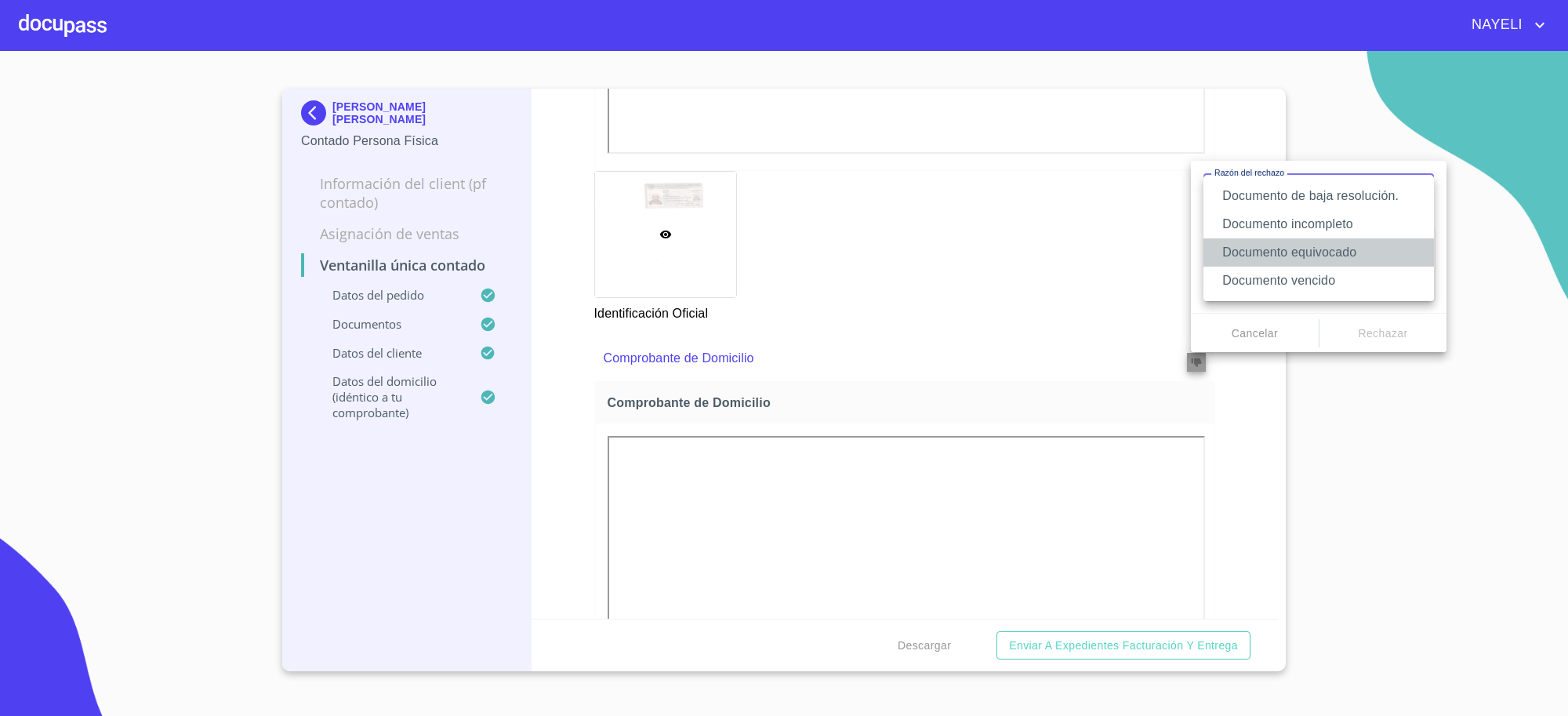
click at [1289, 244] on li "Documento equivocado" at bounding box center [1319, 252] width 231 height 28
type textarea "Favor de enviar de nuevo documento correcto según lo requiere el campo, puede s…"
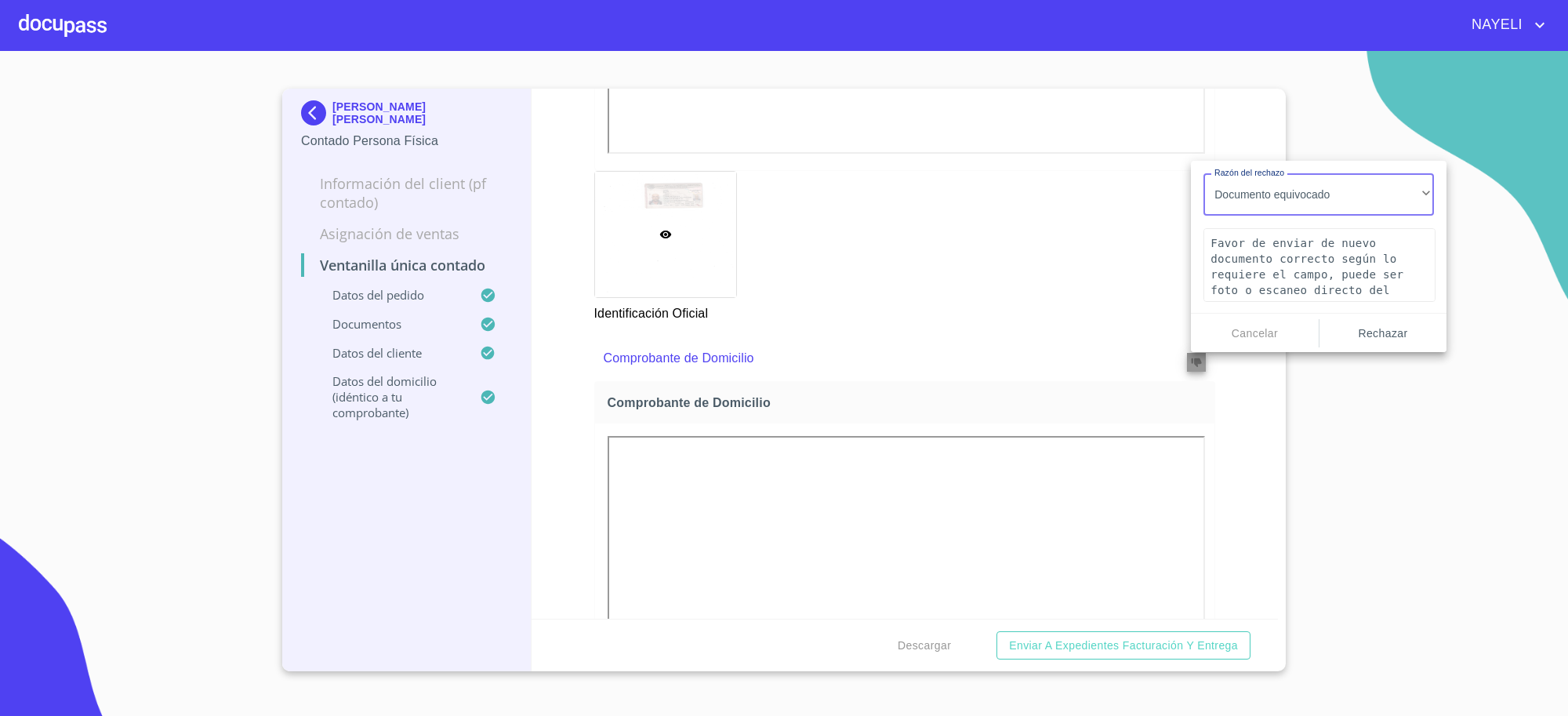
click at [1368, 326] on span "Rechazar" at bounding box center [1384, 334] width 115 height 19
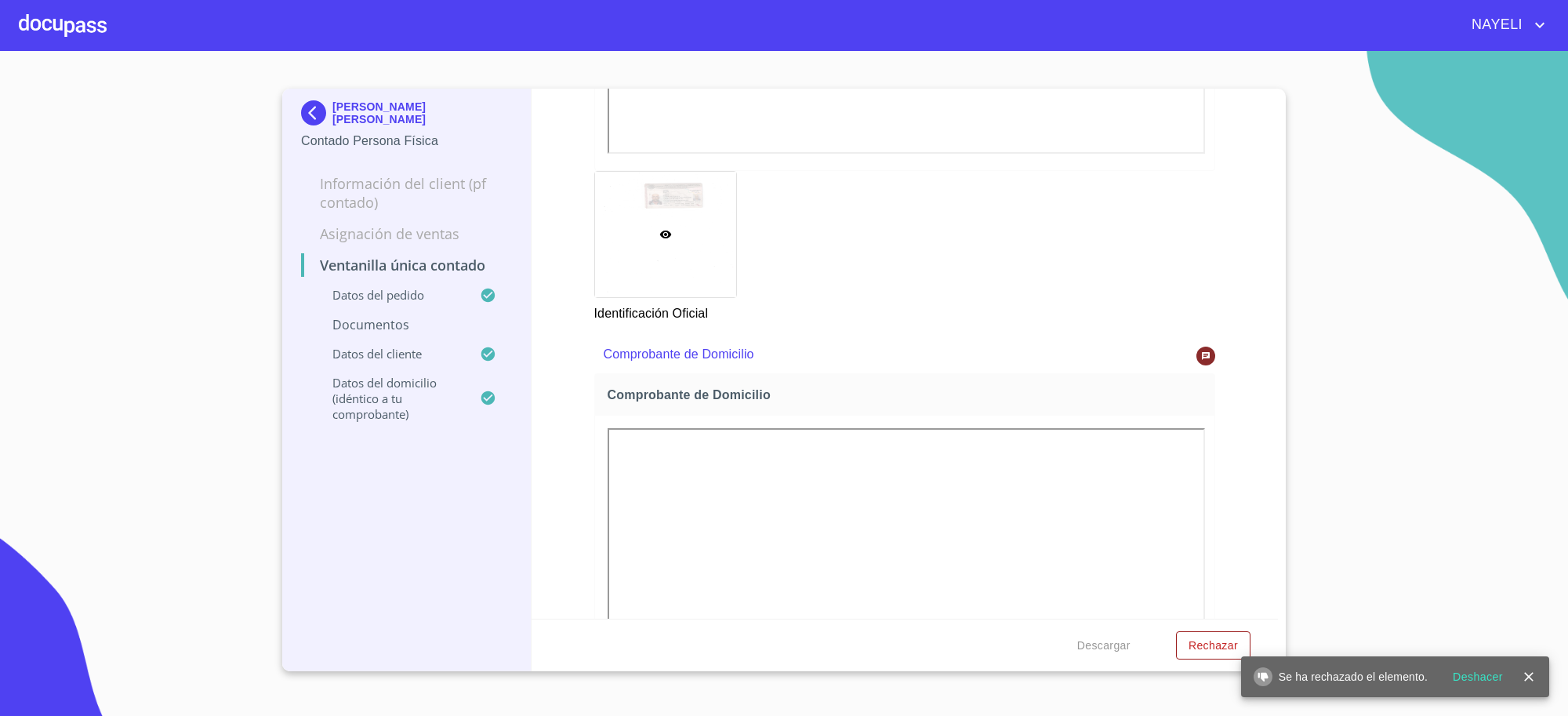
click at [306, 118] on img at bounding box center [317, 113] width 32 height 25
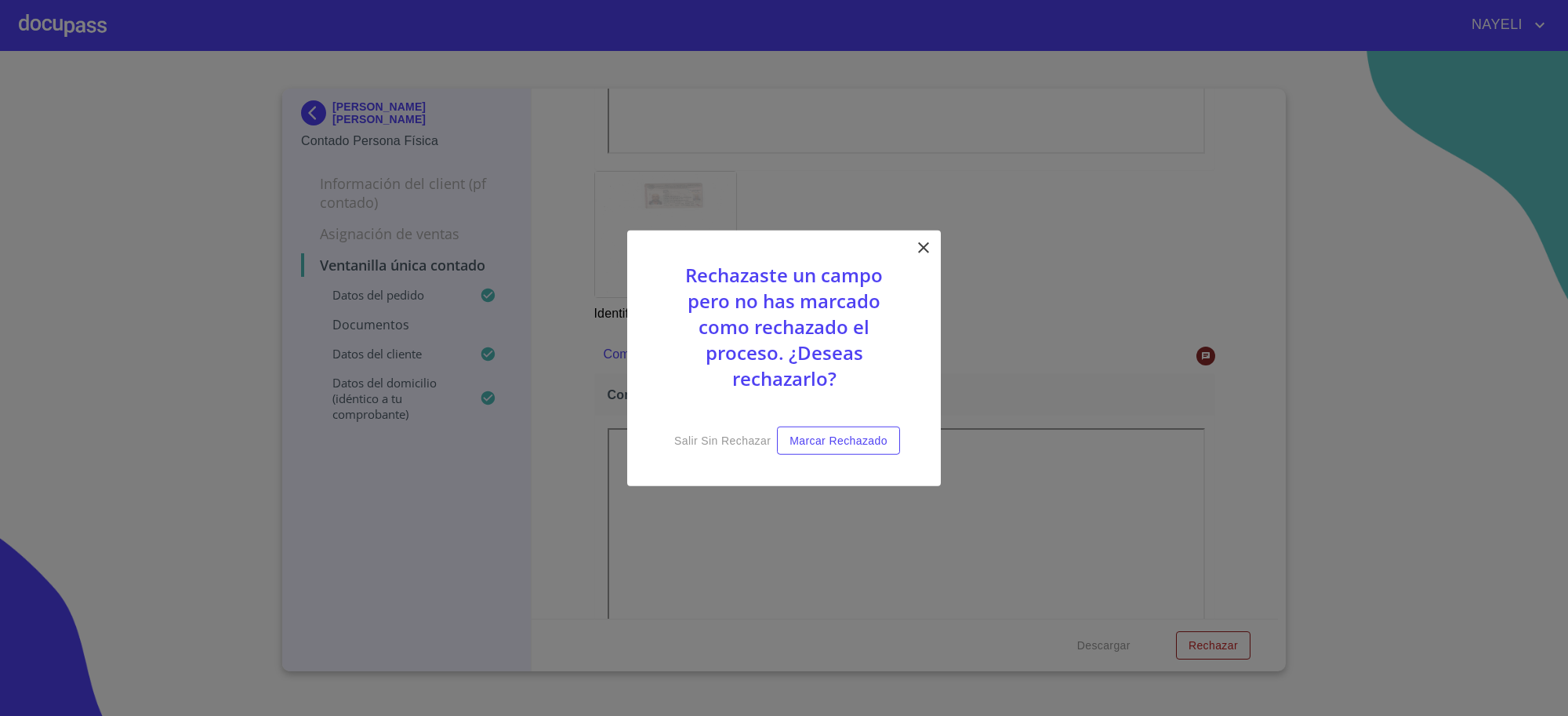
click at [920, 240] on icon at bounding box center [923, 247] width 19 height 19
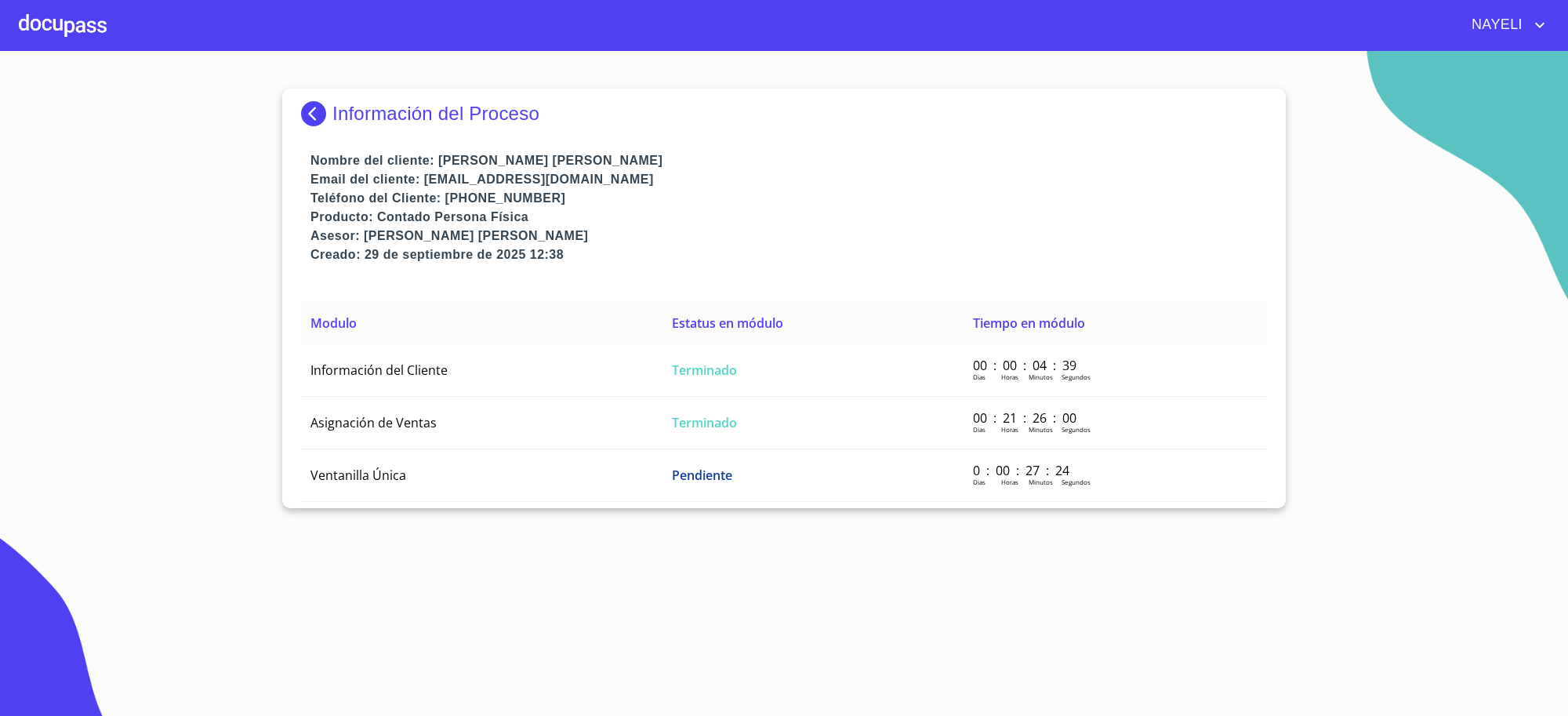
click at [322, 112] on img at bounding box center [317, 114] width 32 height 25
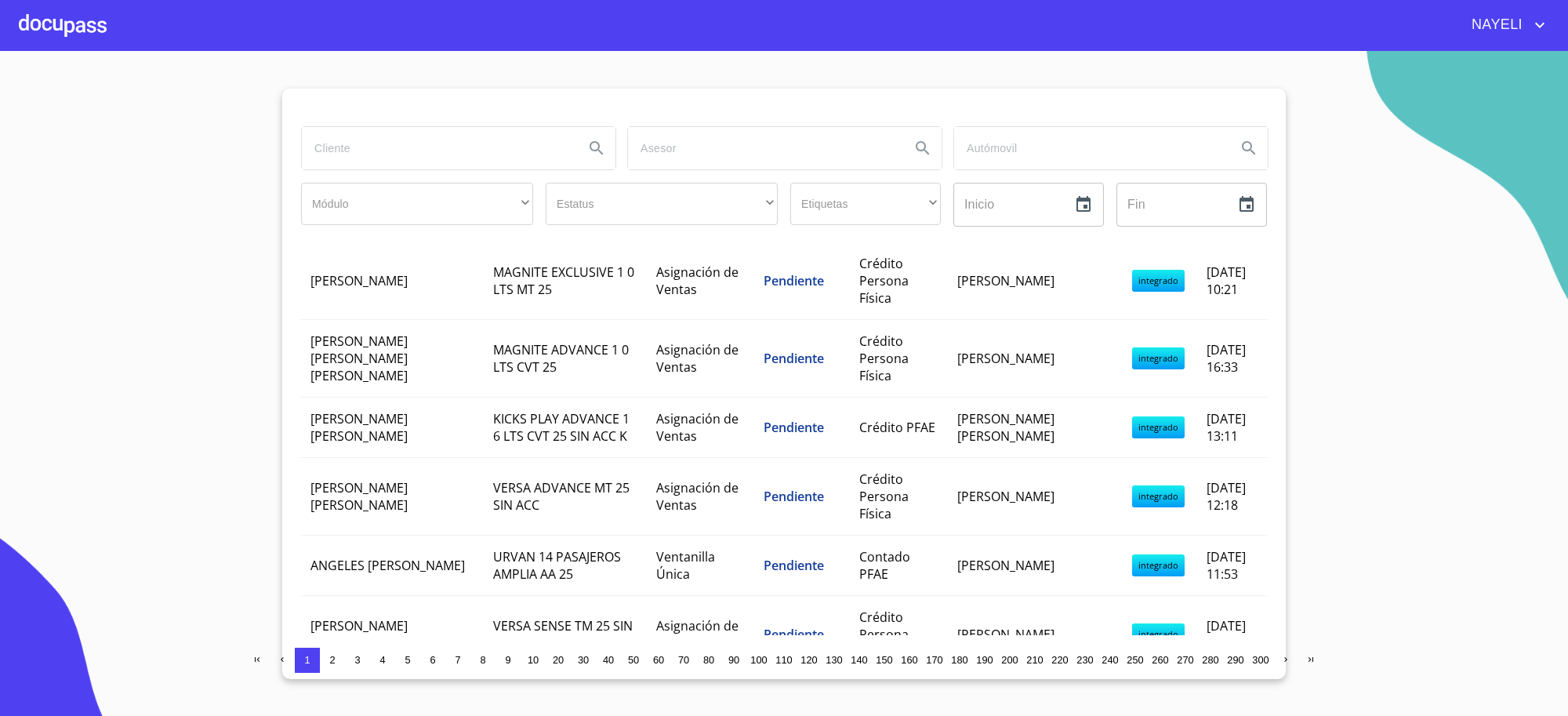
scroll to position [1249, 0]
click at [465, 140] on input "search" at bounding box center [437, 148] width 270 height 42
type input "[PERSON_NAME]"
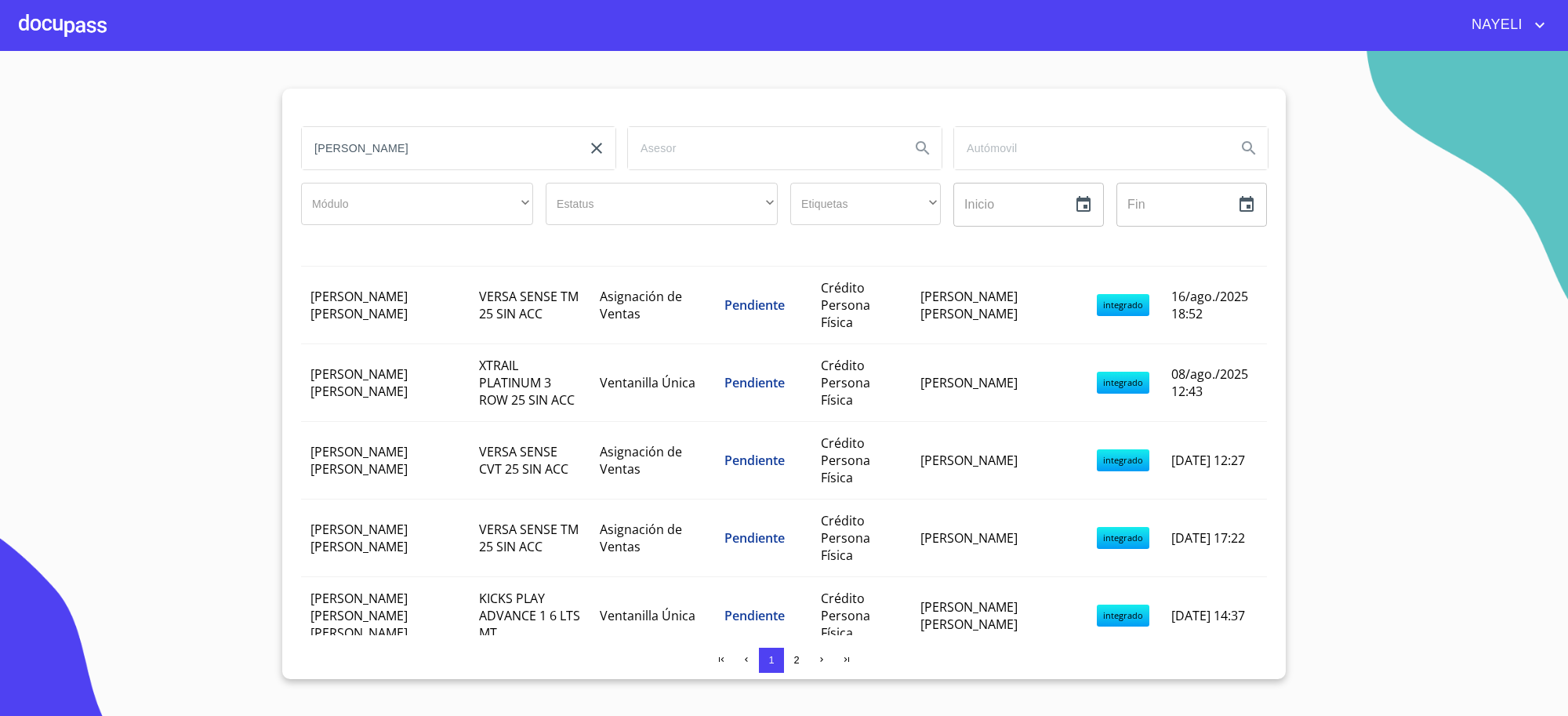
scroll to position [0, 0]
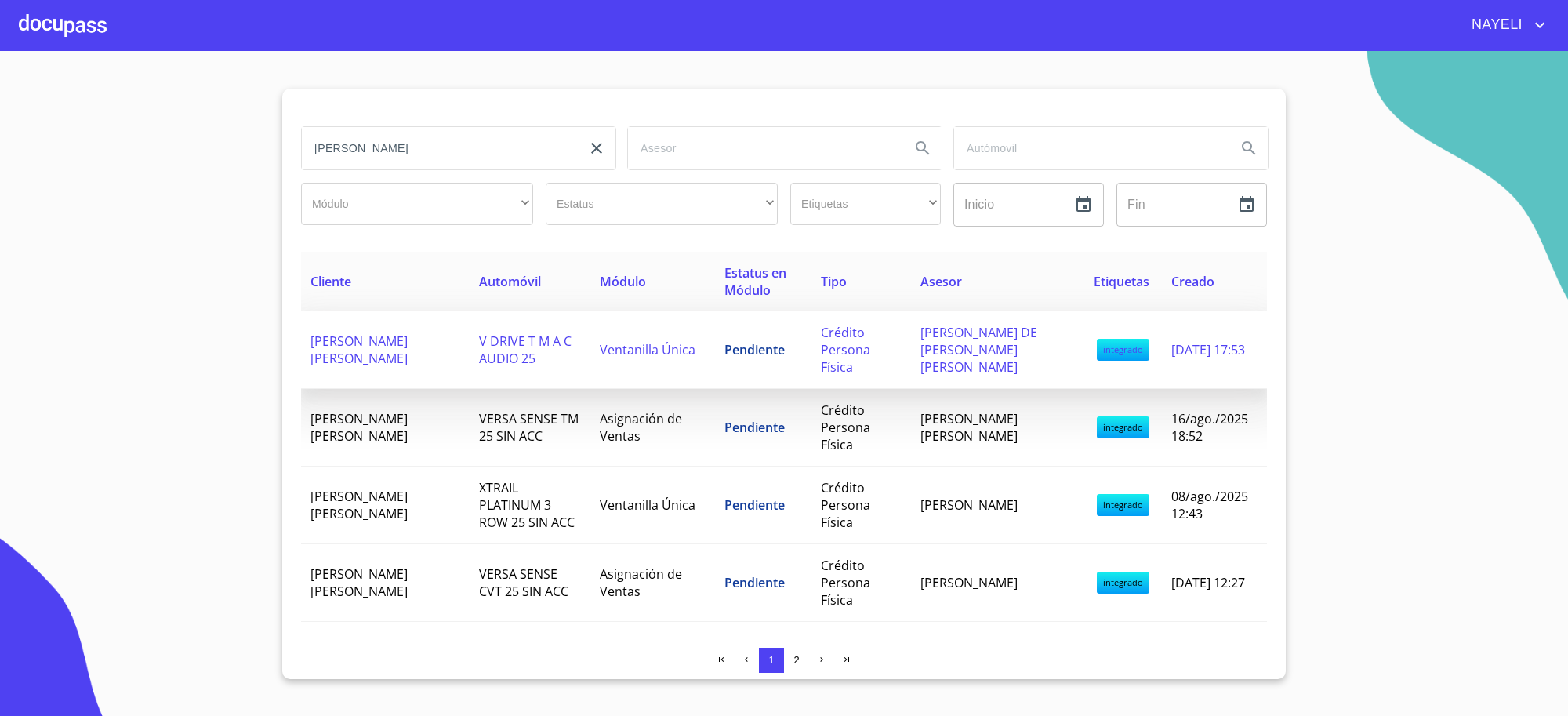
click at [538, 342] on span "V DRIVE T M A C AUDIO 25" at bounding box center [525, 349] width 93 height 34
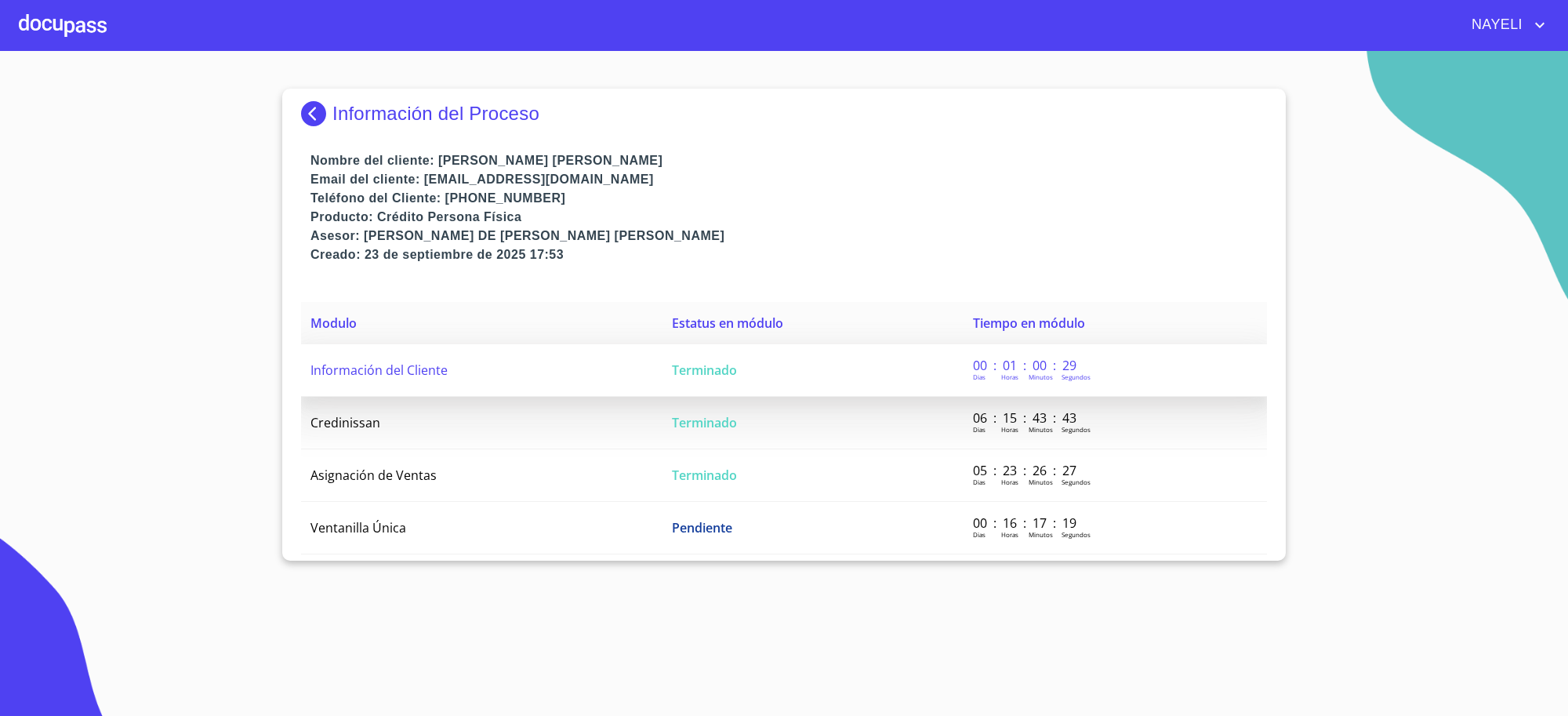
click at [691, 373] on span "Terminado" at bounding box center [705, 369] width 65 height 17
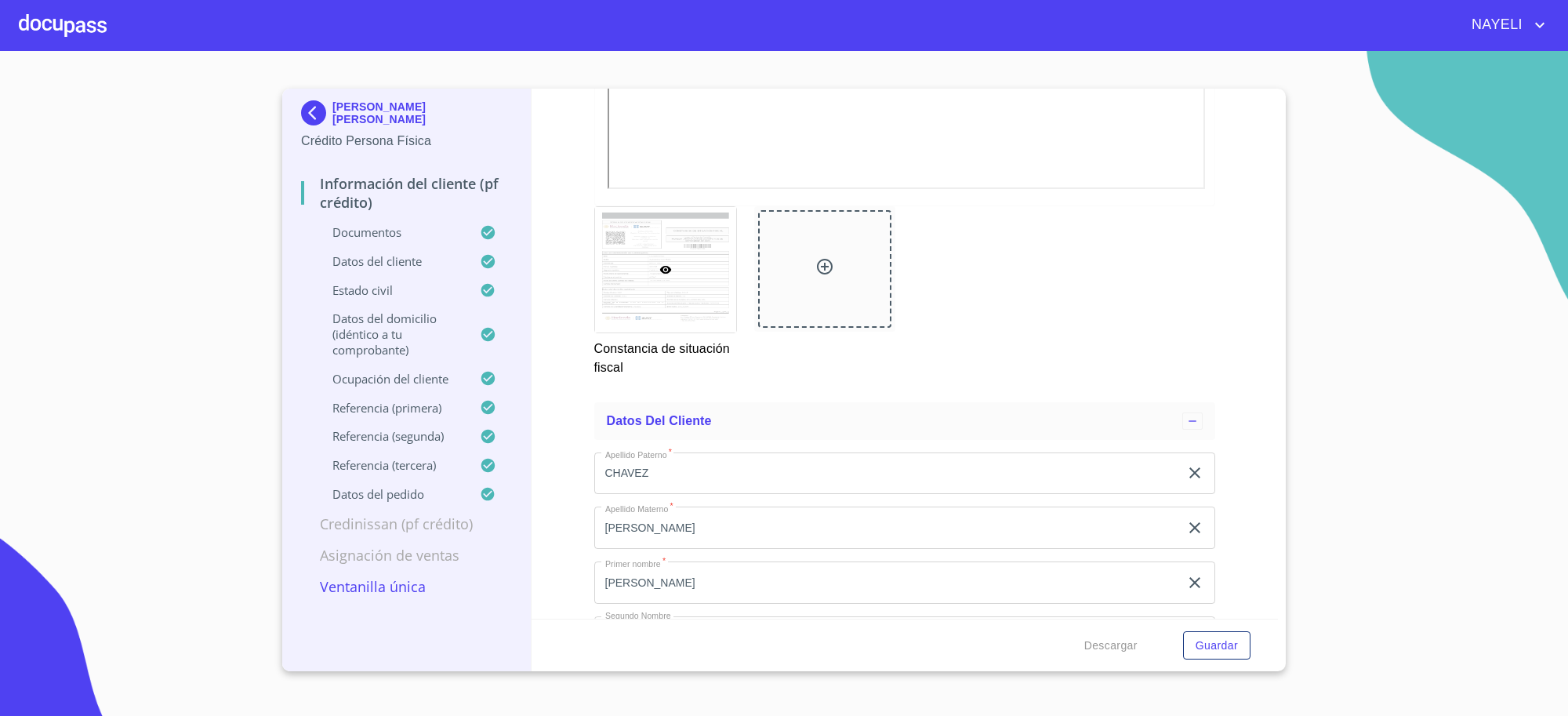
scroll to position [4324, 0]
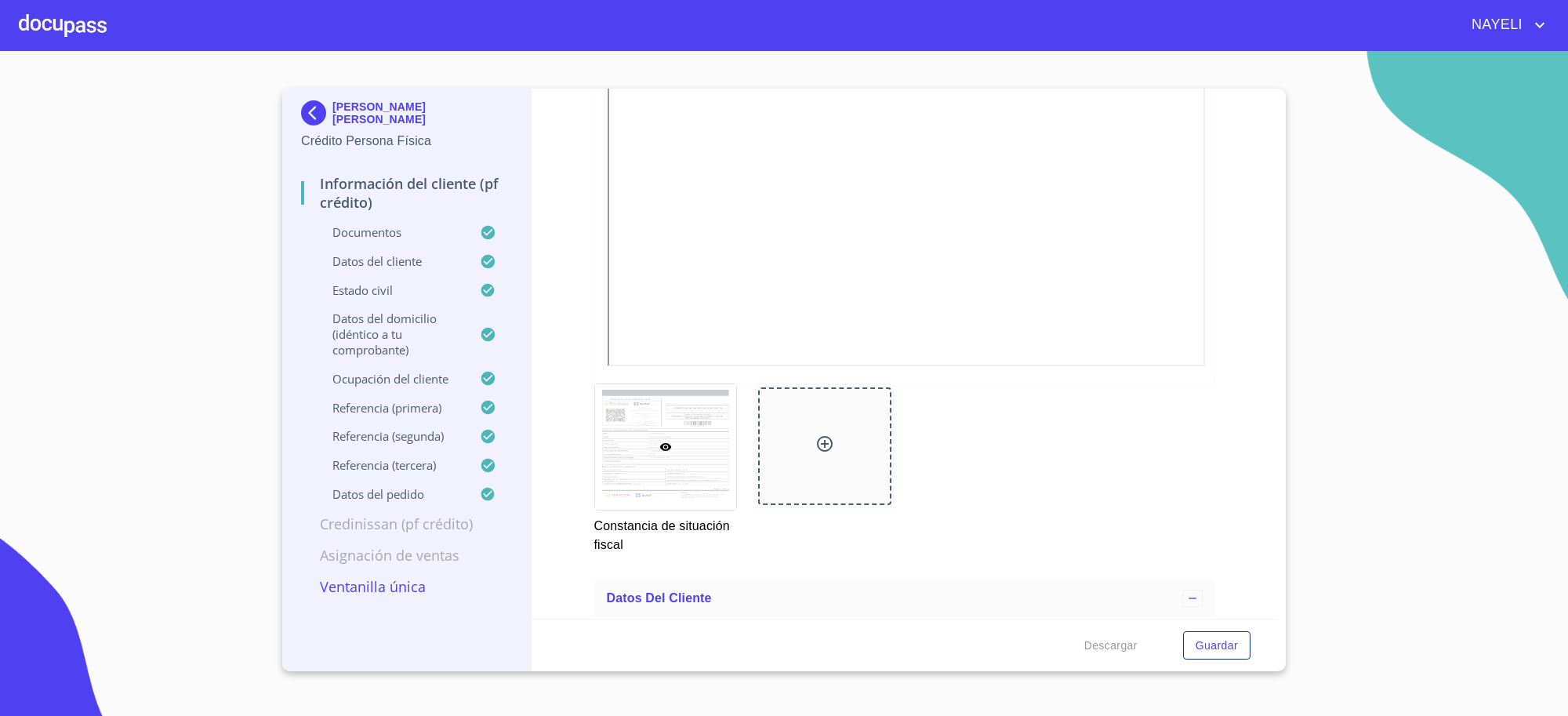
click at [312, 119] on img at bounding box center [317, 113] width 32 height 25
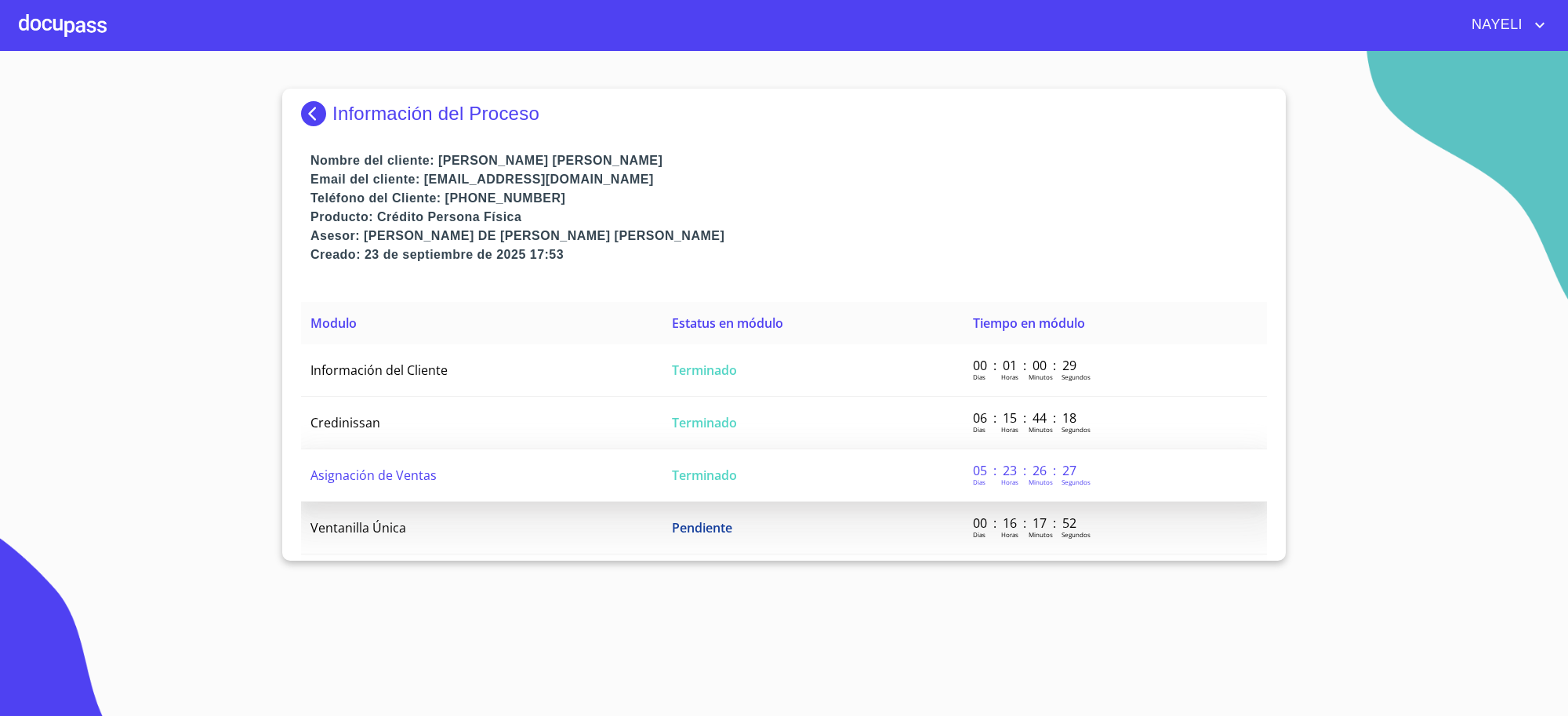
click at [742, 478] on td "Terminado" at bounding box center [813, 475] width 301 height 53
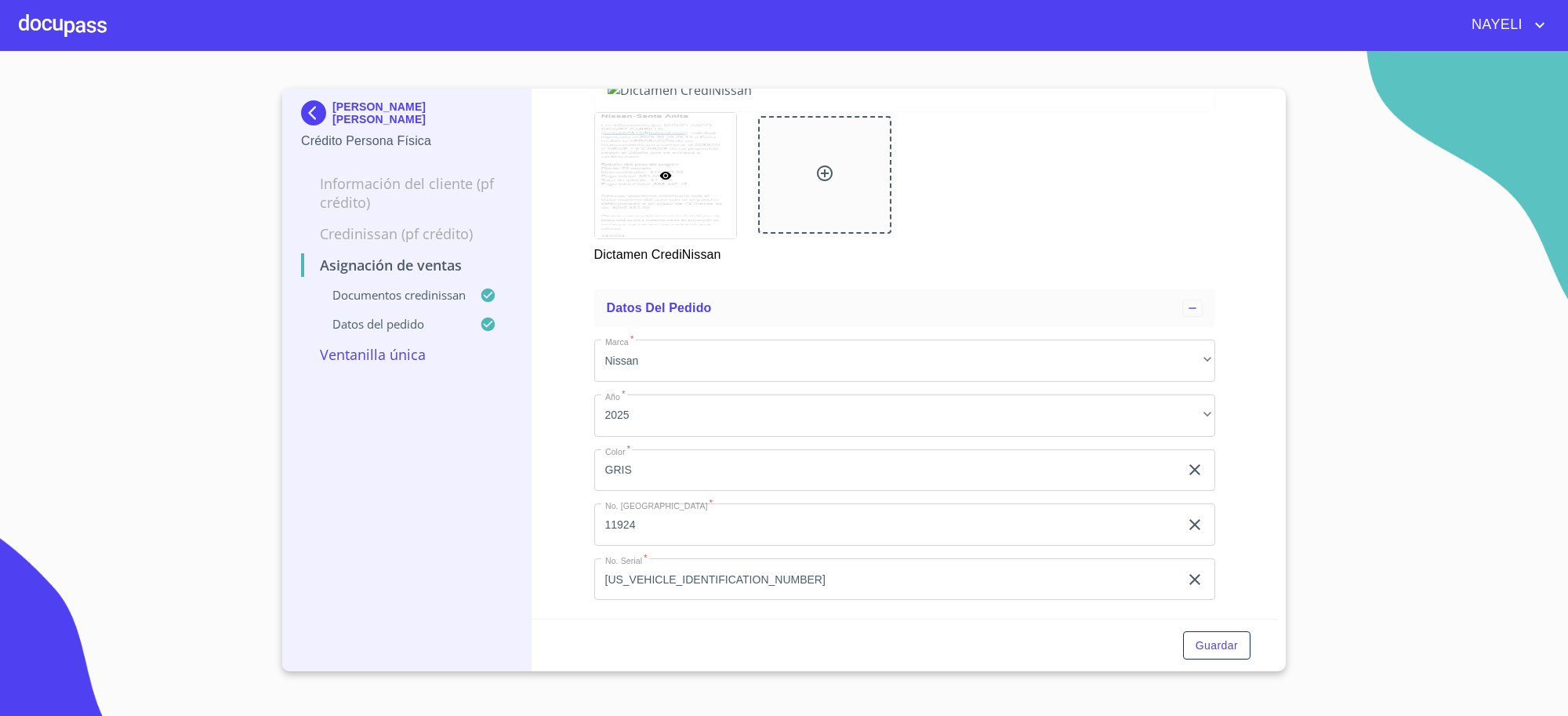
scroll to position [1443, 0]
click at [315, 116] on img at bounding box center [317, 113] width 32 height 25
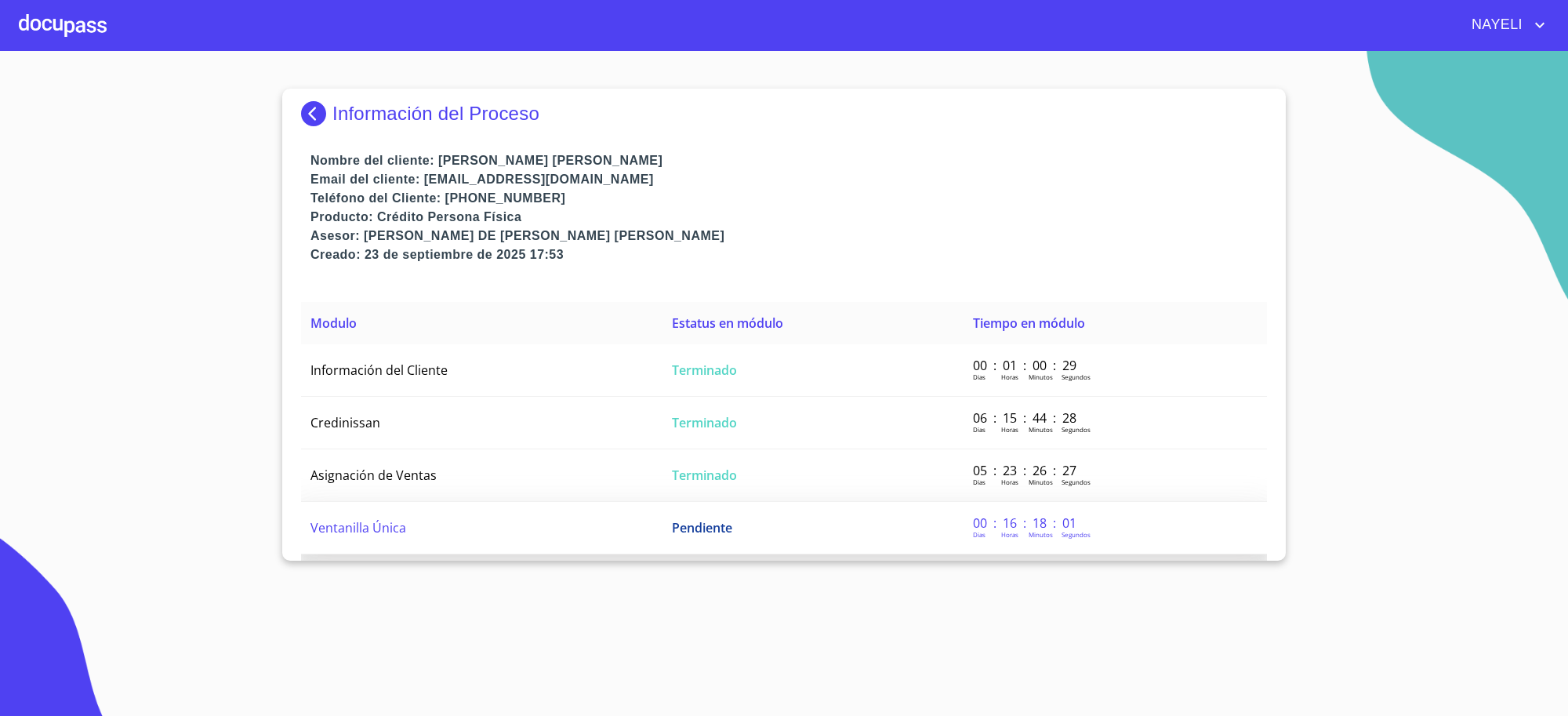
click at [734, 525] on td "Pendiente" at bounding box center [813, 528] width 301 height 53
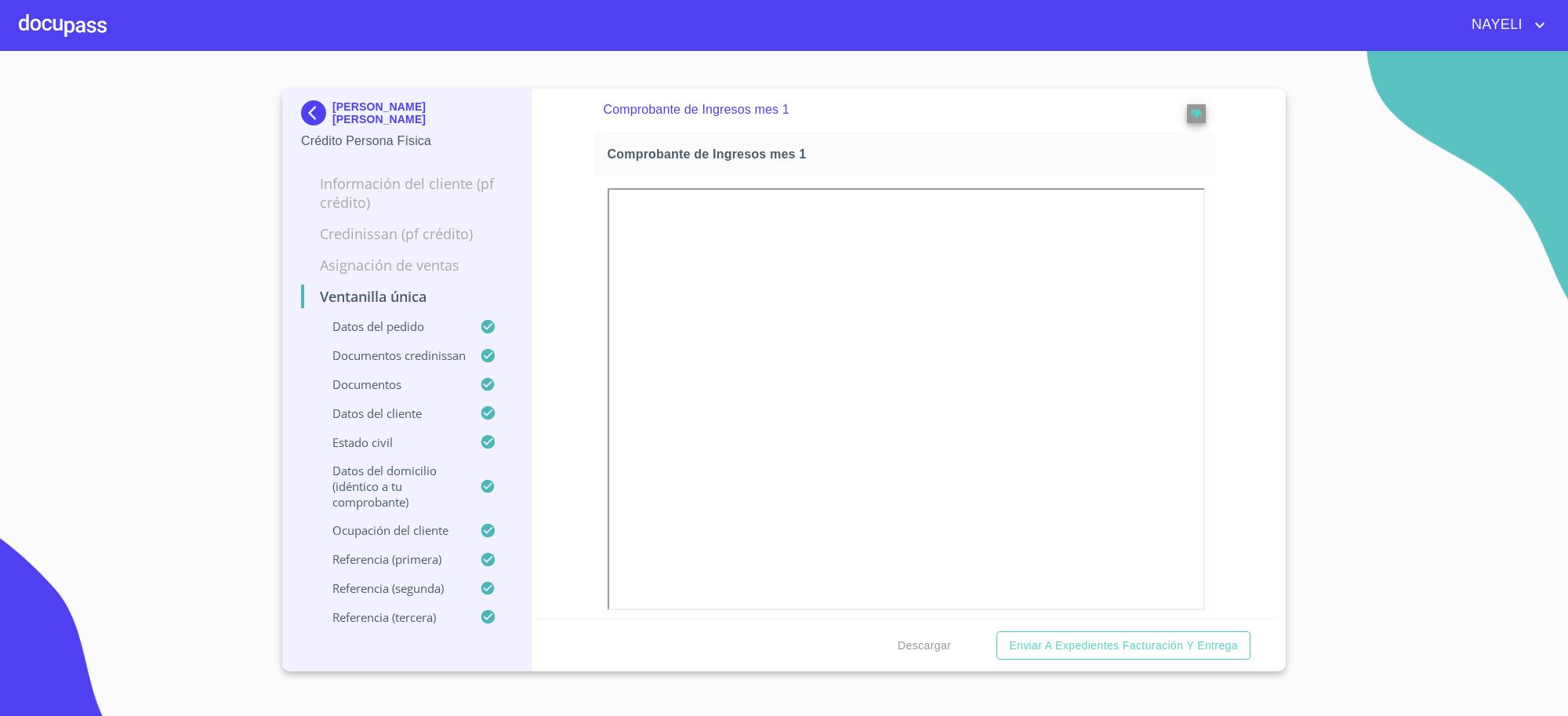
scroll to position [1929, 0]
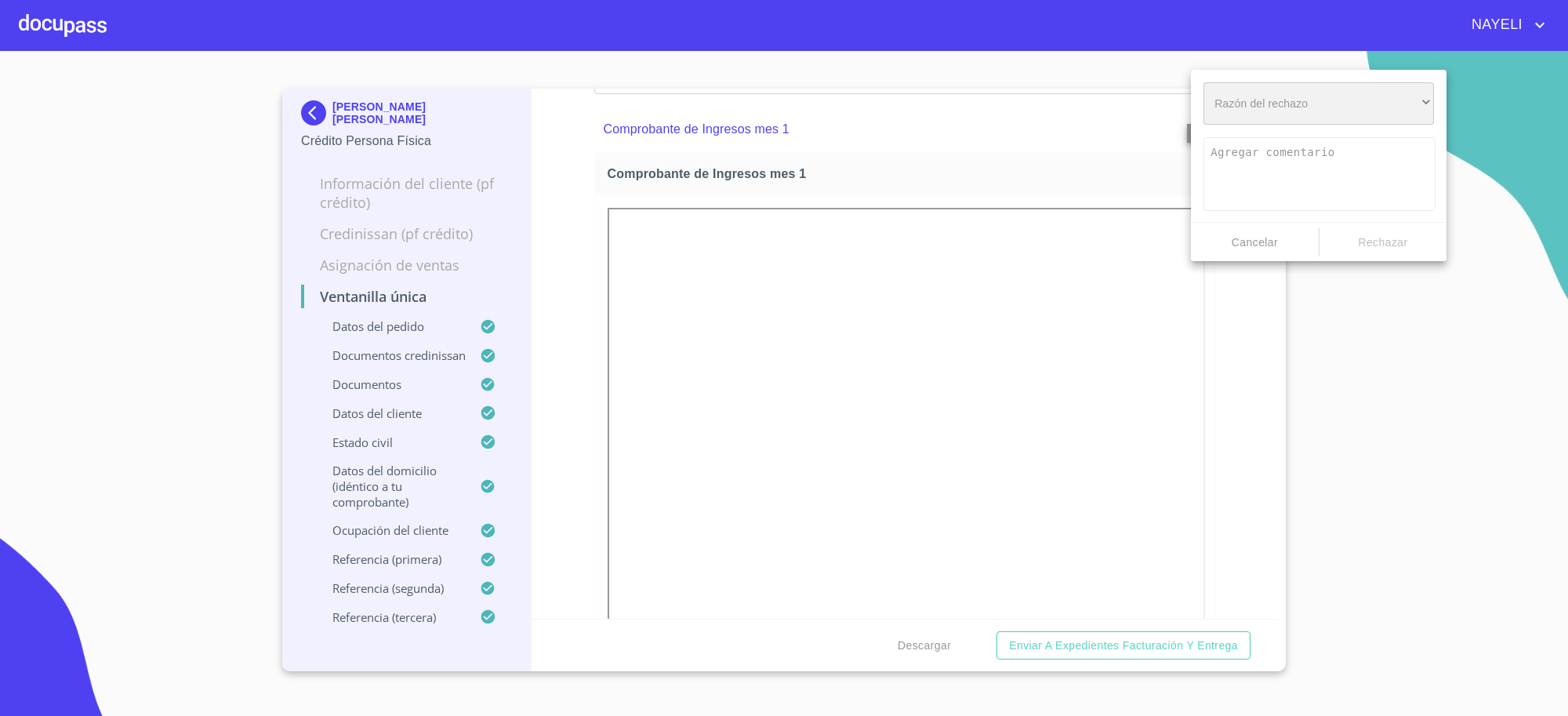
click at [1278, 119] on div "​" at bounding box center [1319, 103] width 231 height 42
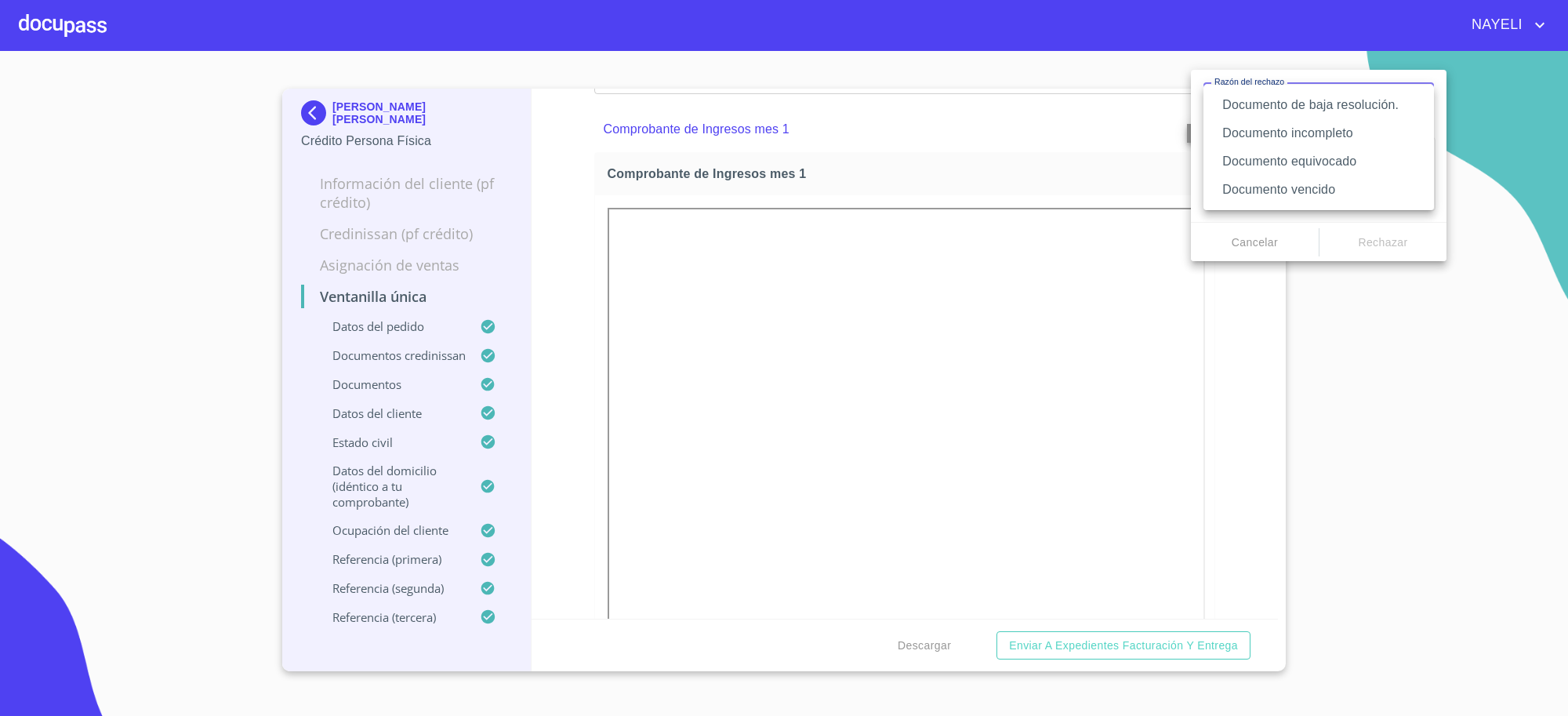
click at [1331, 103] on li "Documento de baja resolución." at bounding box center [1319, 105] width 231 height 28
type textarea "Favor de enviar de nuevo documento perfectamente claro, puede ser foto o escane…"
click at [1381, 234] on span "Rechazar" at bounding box center [1384, 243] width 115 height 19
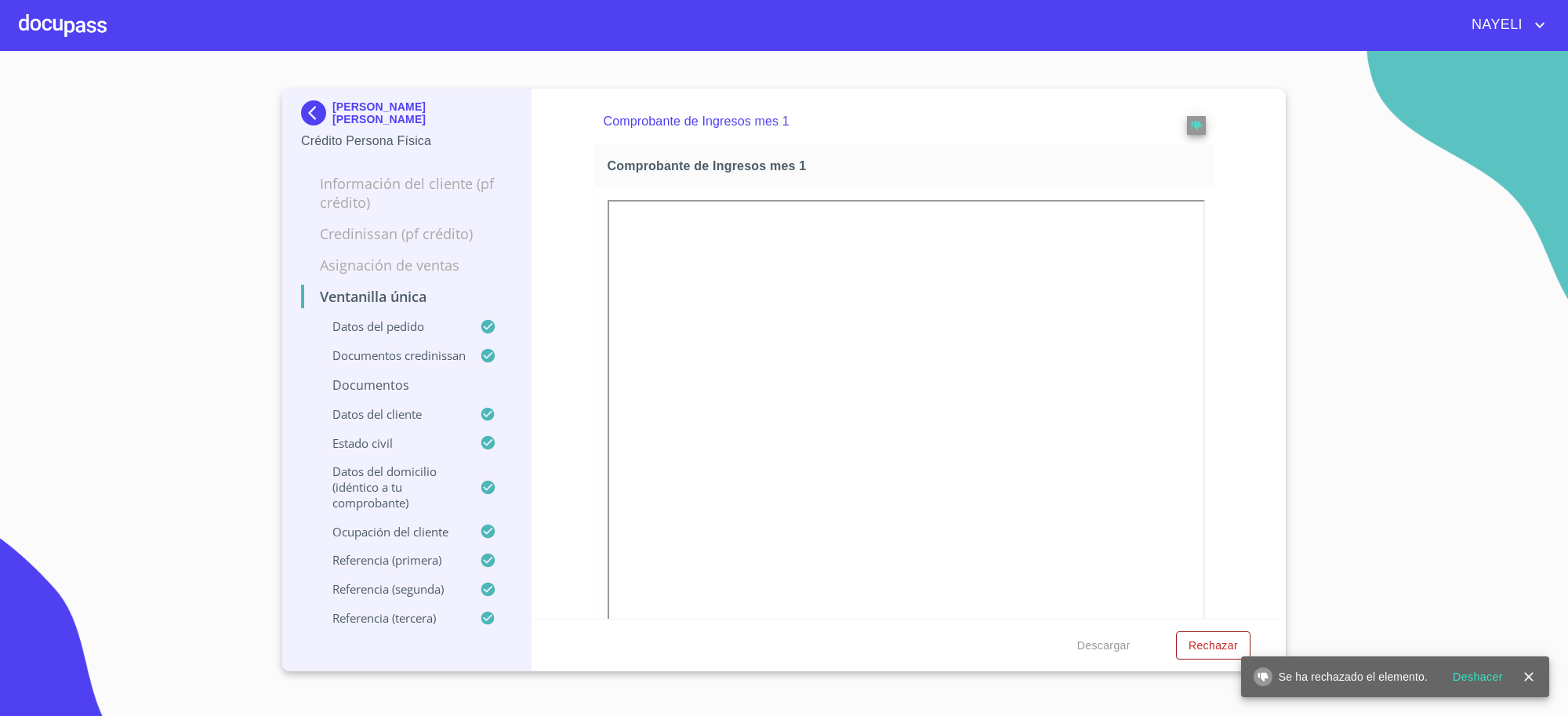
click at [314, 119] on img at bounding box center [317, 113] width 32 height 25
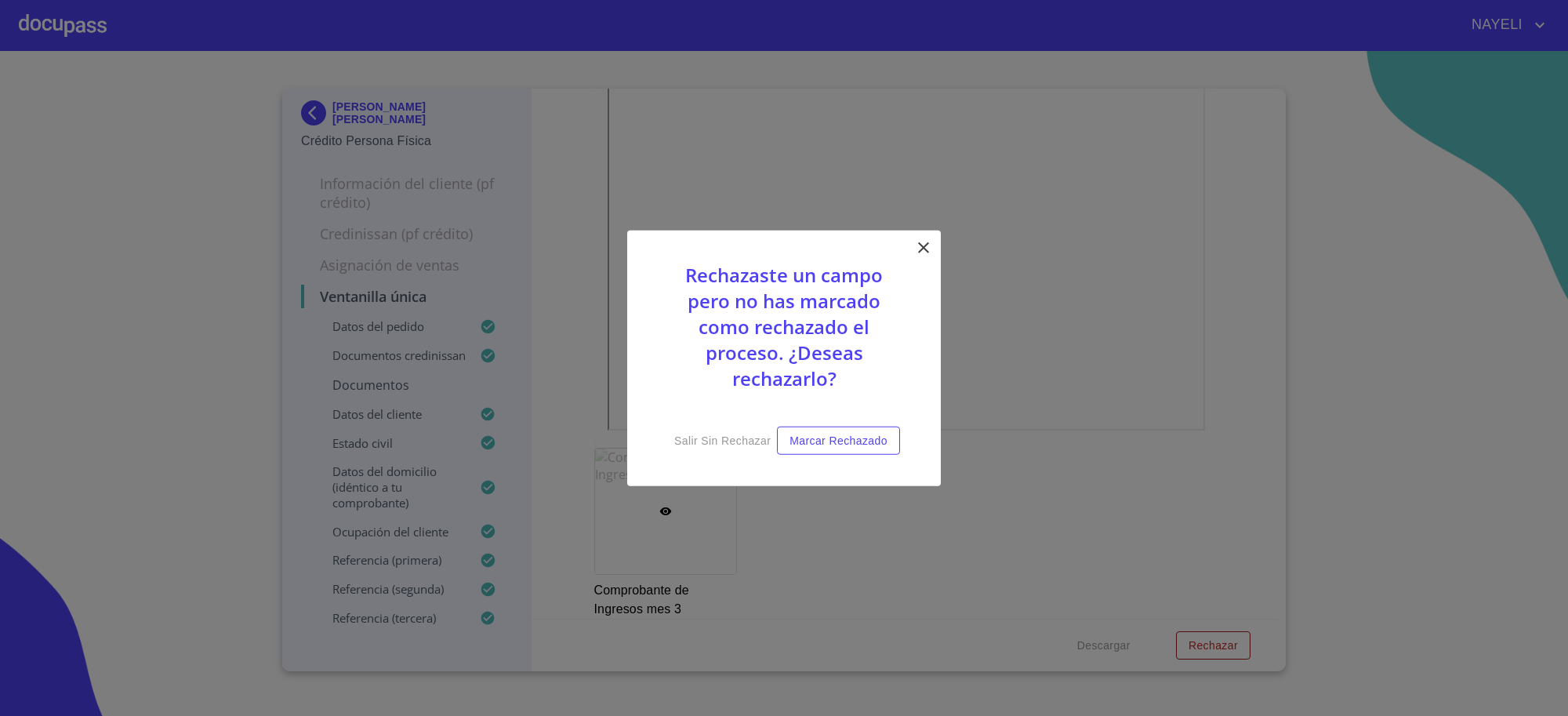
scroll to position [5011, 0]
click at [915, 183] on div at bounding box center [784, 358] width 1568 height 716
click at [935, 237] on div "Rechazaste un campo pero no has marcado como rechazado el proceso. ¿Deseas rech…" at bounding box center [784, 358] width 313 height 257
click at [930, 240] on div "Rechazaste un campo pero no has marcado como rechazado el proceso. ¿Deseas rech…" at bounding box center [784, 358] width 313 height 257
click at [927, 241] on icon at bounding box center [923, 247] width 19 height 19
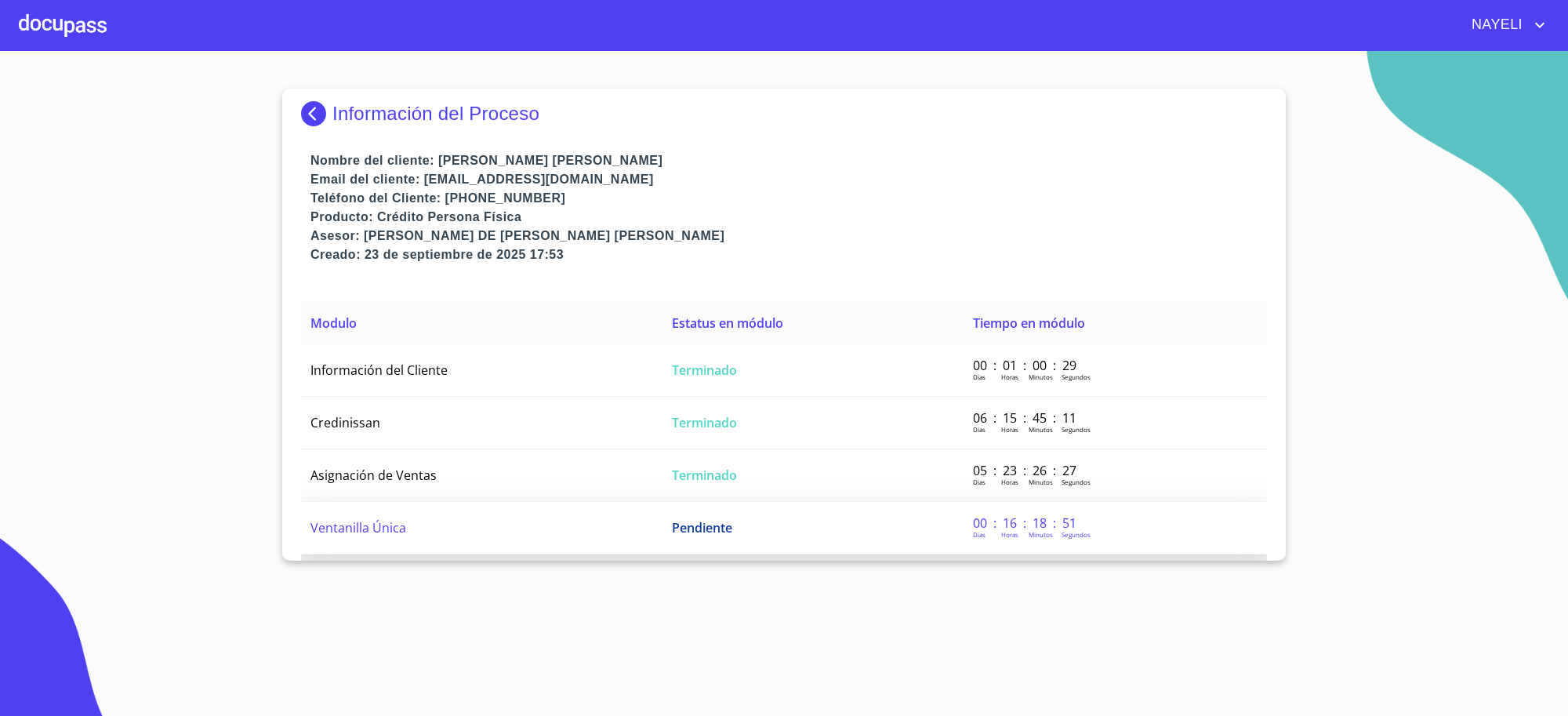
click at [530, 511] on td "Ventanilla Única" at bounding box center [482, 528] width 361 height 53
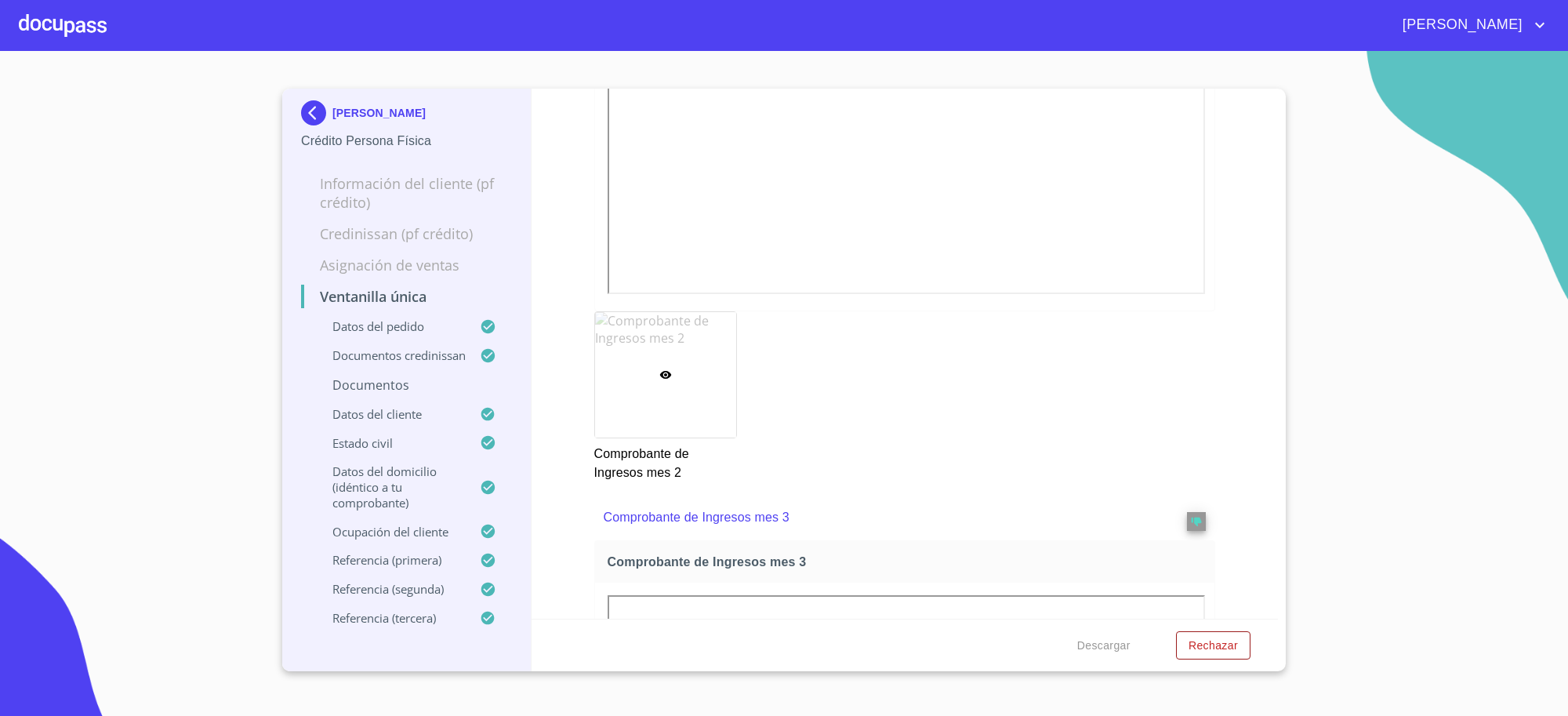
scroll to position [2718, 0]
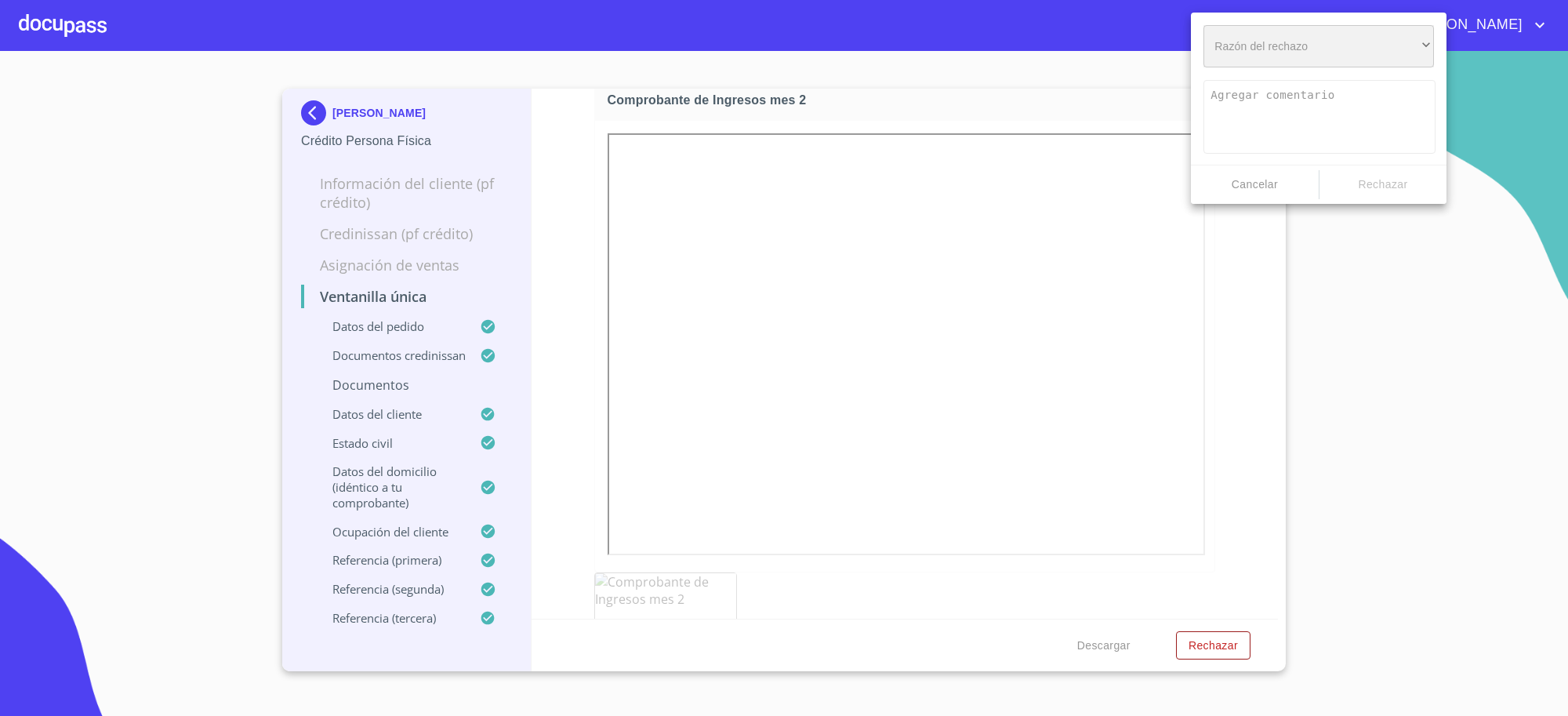
click at [1307, 47] on div "​" at bounding box center [1319, 46] width 231 height 42
click at [1306, 97] on li "Documento equivocado" at bounding box center [1319, 104] width 231 height 28
type textarea "Favor de enviar de nuevo documento correcto según lo requiere el campo, puede s…"
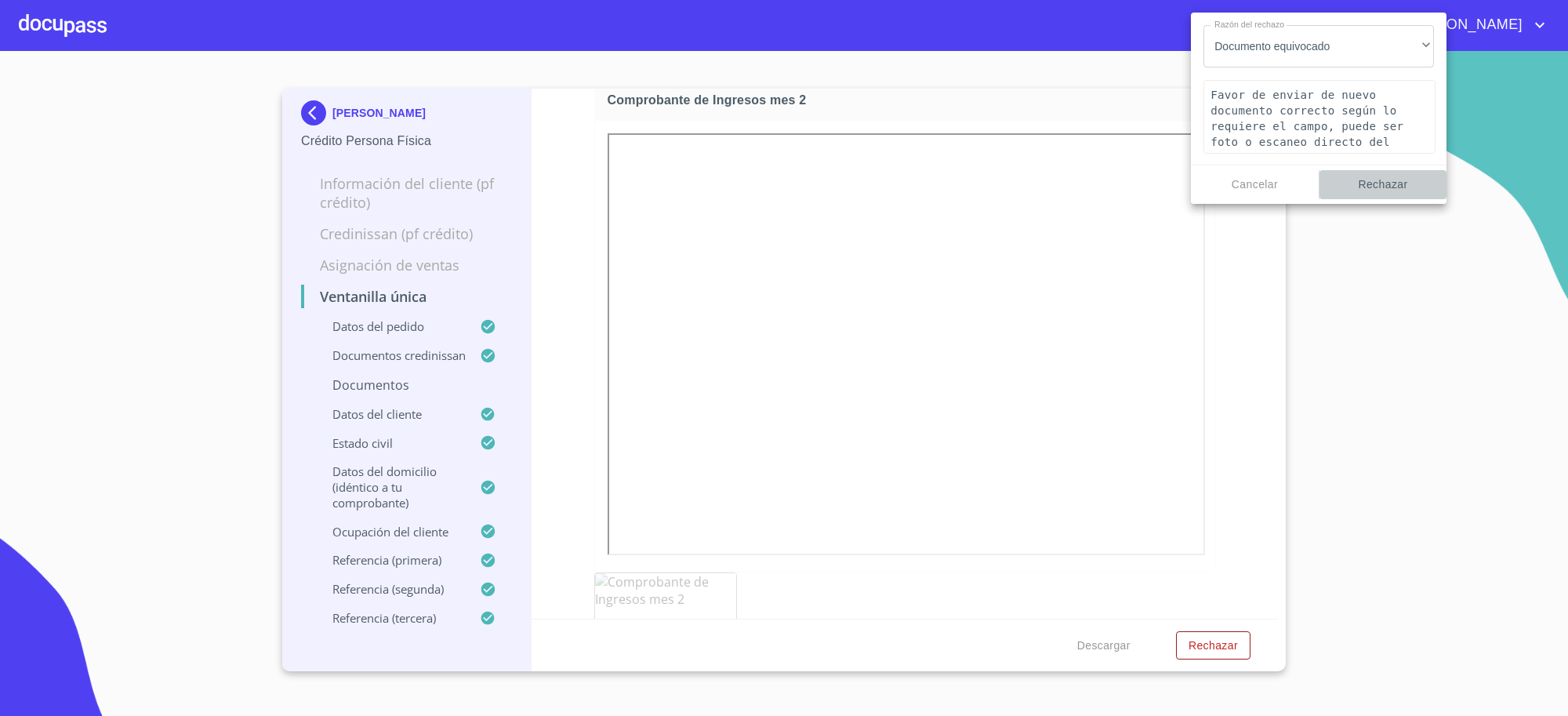
click at [1381, 175] on span "Rechazar" at bounding box center [1384, 184] width 115 height 19
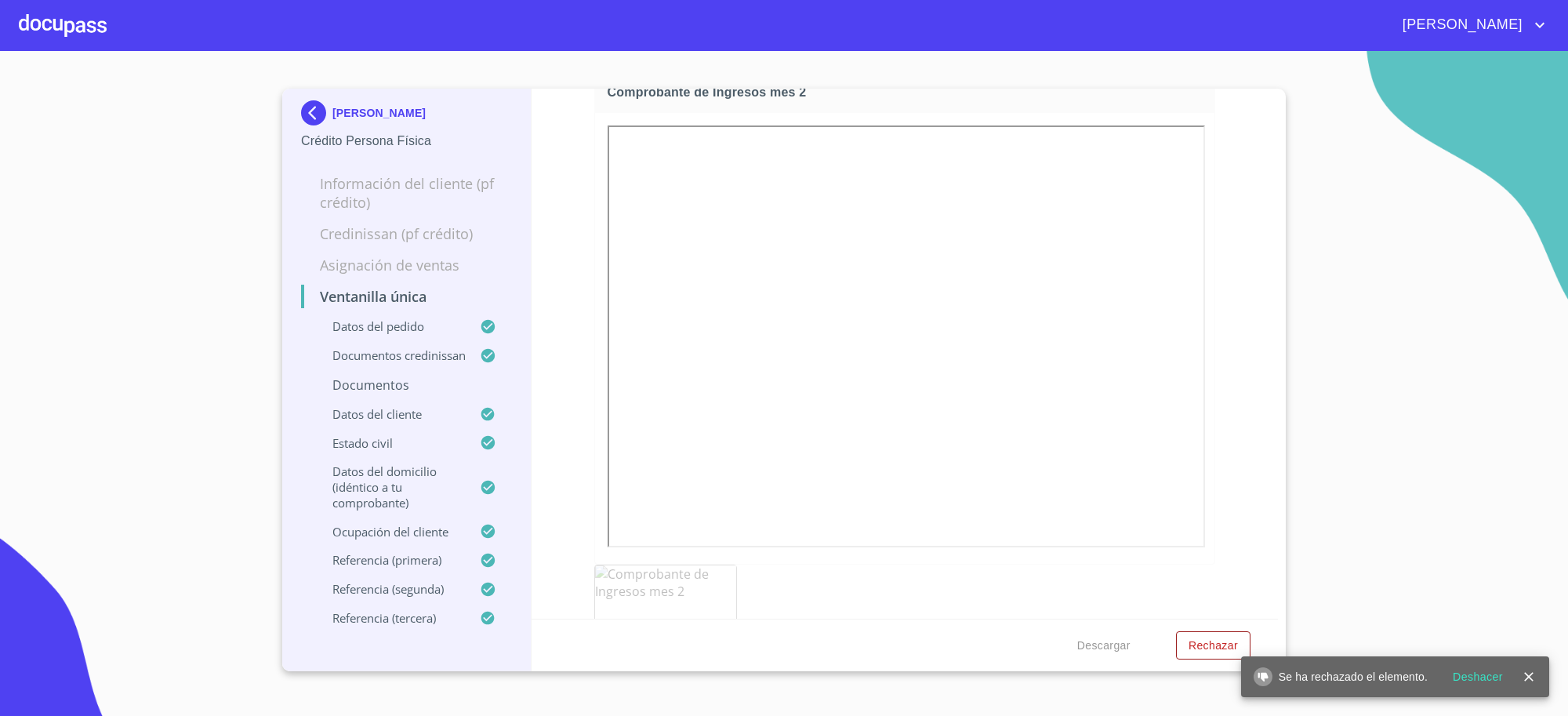
scroll to position [3557, 0]
click at [309, 110] on img at bounding box center [317, 113] width 32 height 25
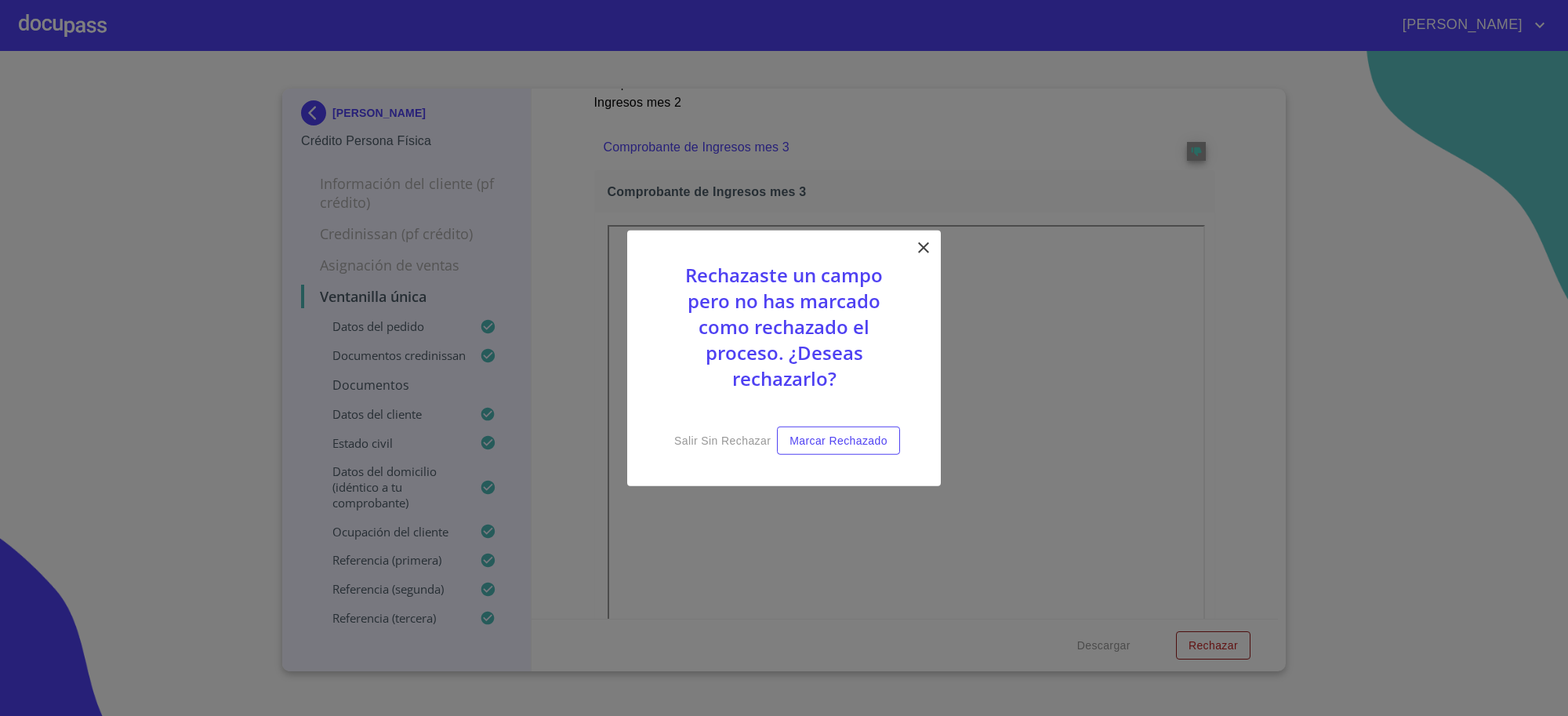
click at [934, 249] on div "Rechazaste un campo pero no has marcado como rechazado el proceso. ¿Deseas rech…" at bounding box center [784, 358] width 313 height 257
click at [926, 249] on icon at bounding box center [923, 247] width 19 height 19
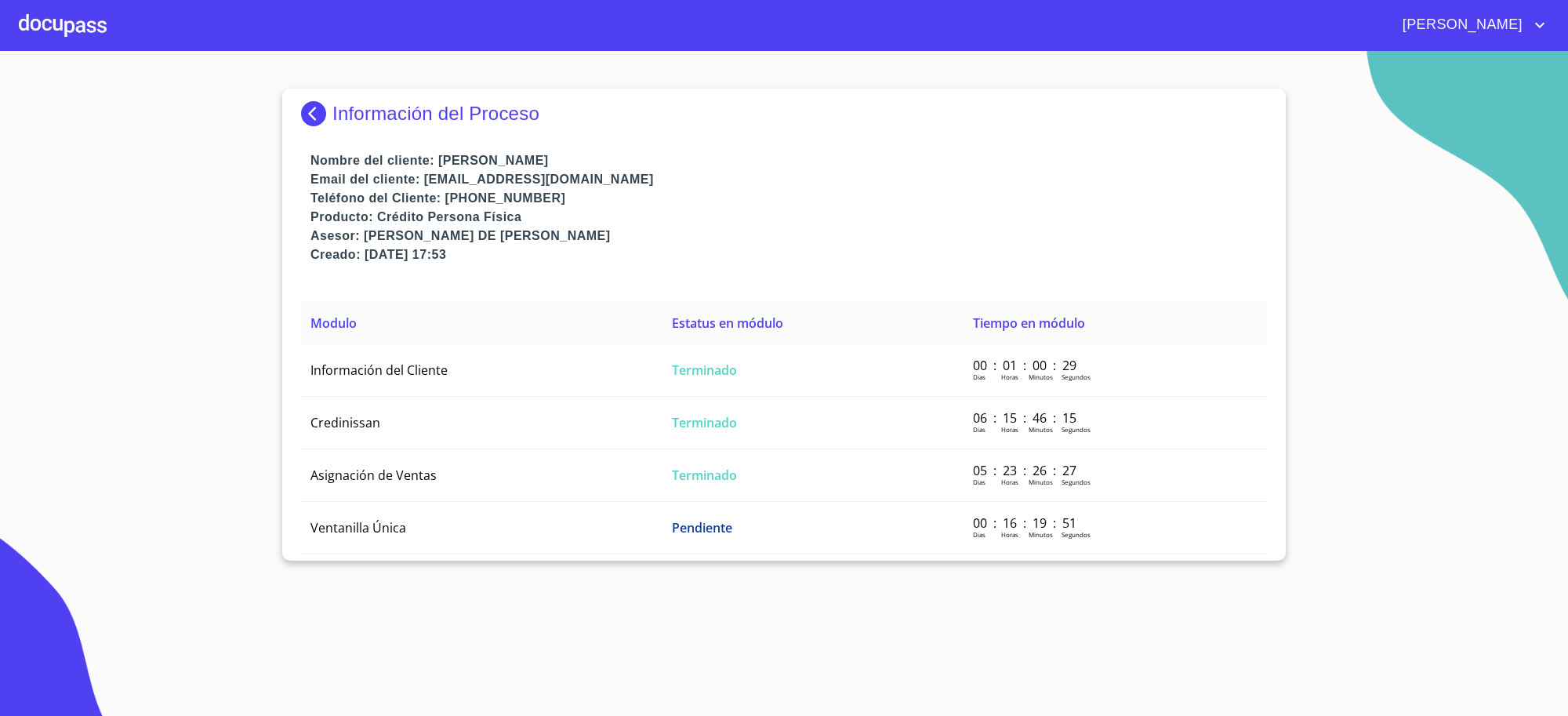
click at [316, 107] on img at bounding box center [317, 114] width 32 height 25
